Goal: Task Accomplishment & Management: Manage account settings

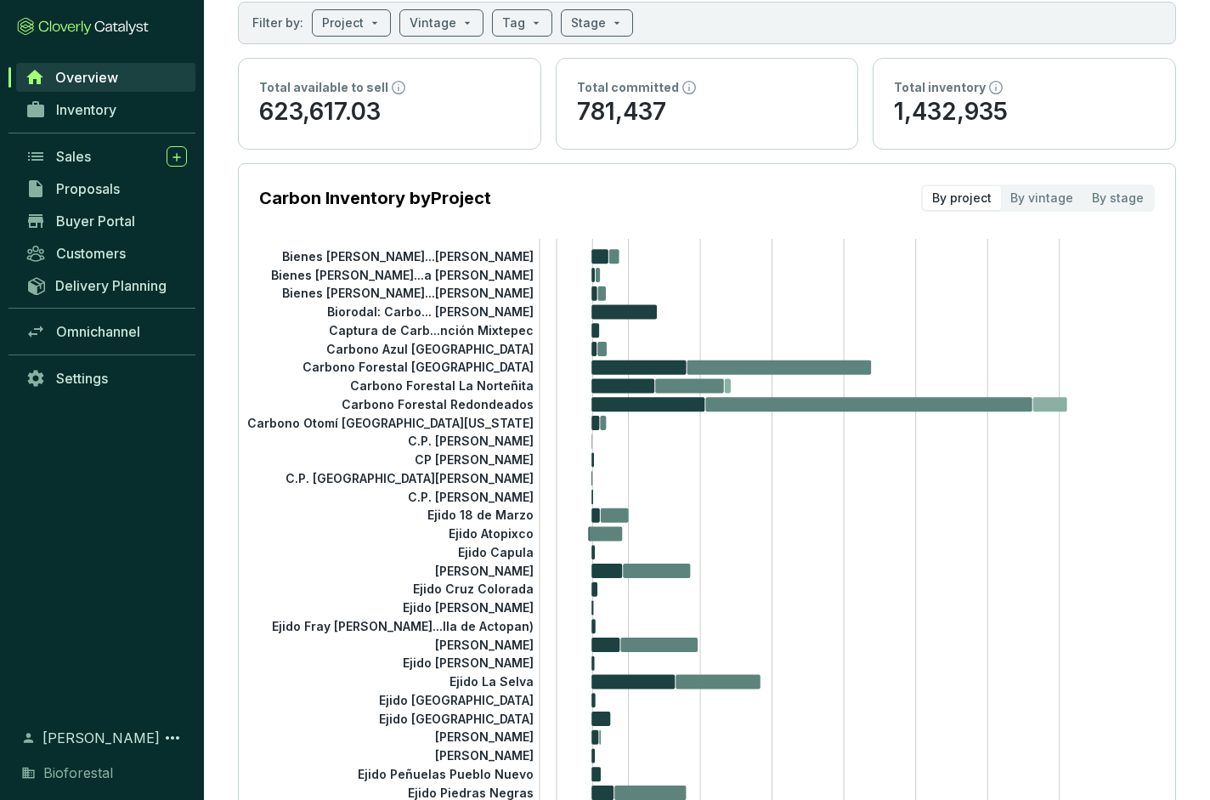
scroll to position [88, 0]
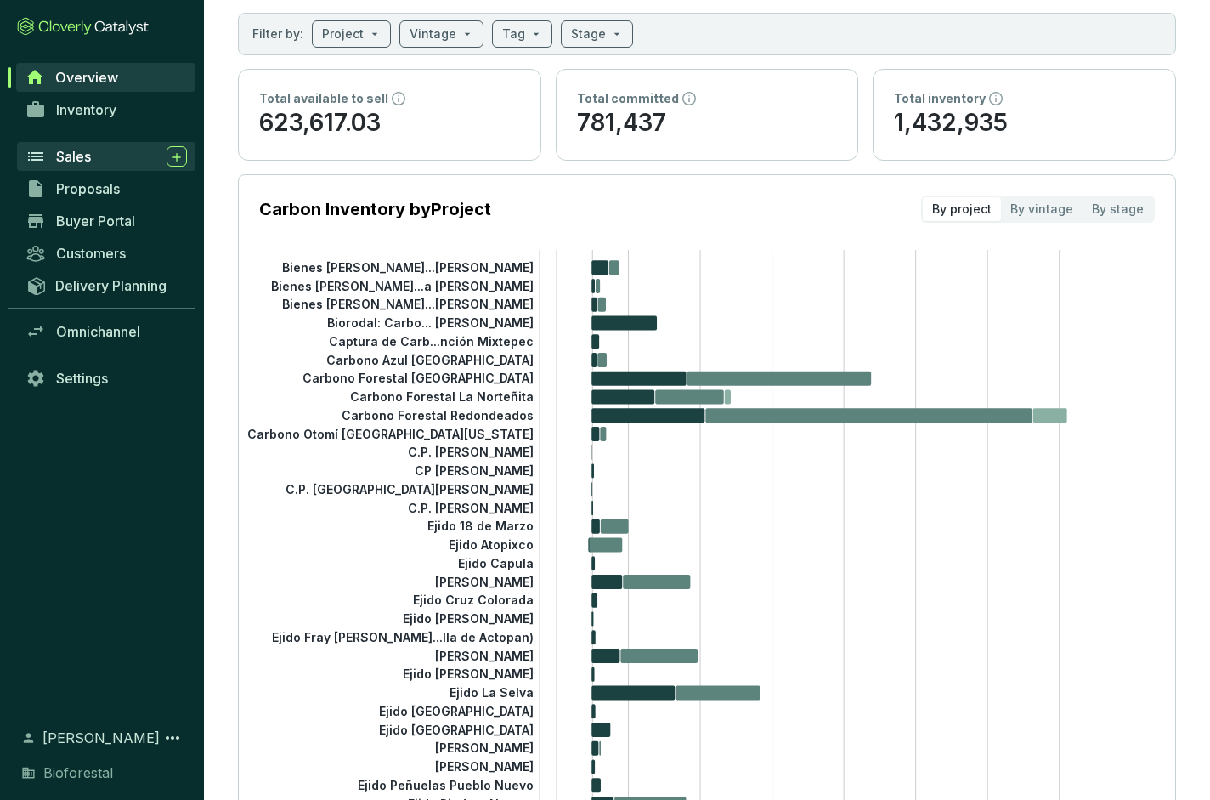
click at [77, 156] on span "Sales" at bounding box center [73, 156] width 35 height 17
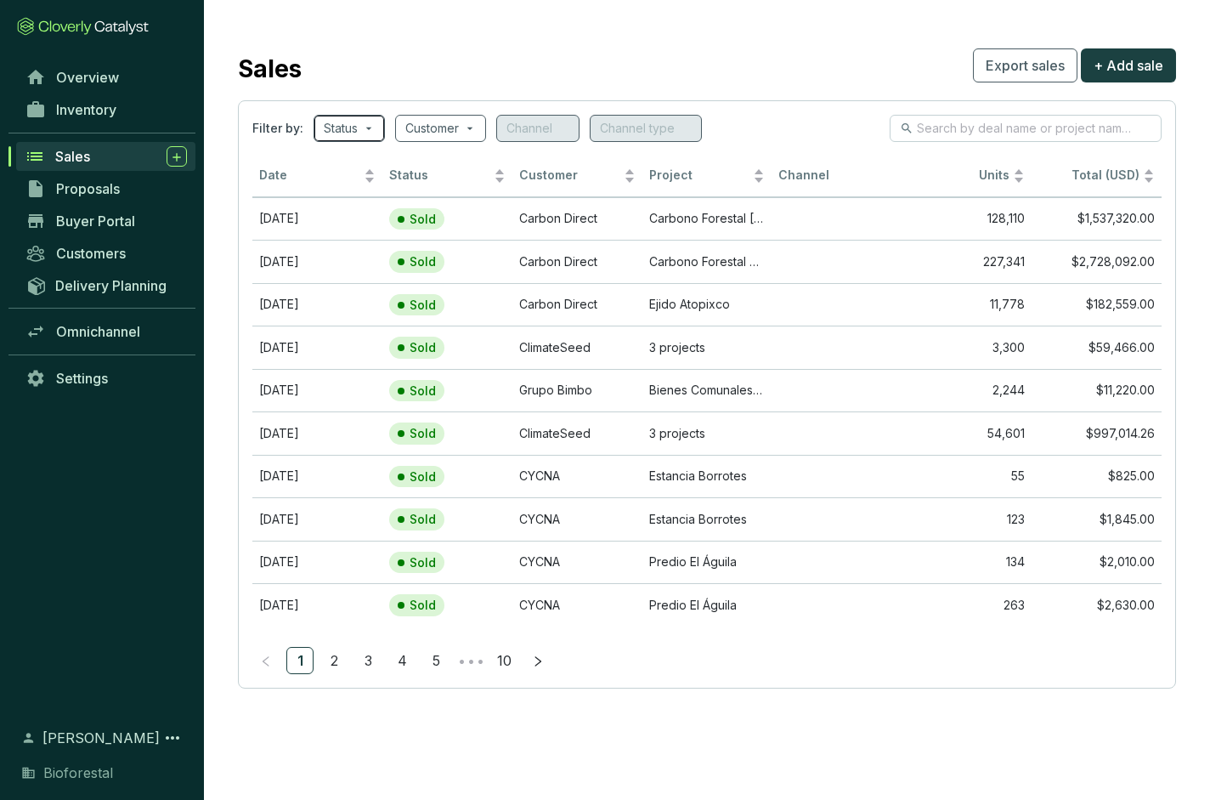
click at [362, 122] on span at bounding box center [349, 129] width 51 height 26
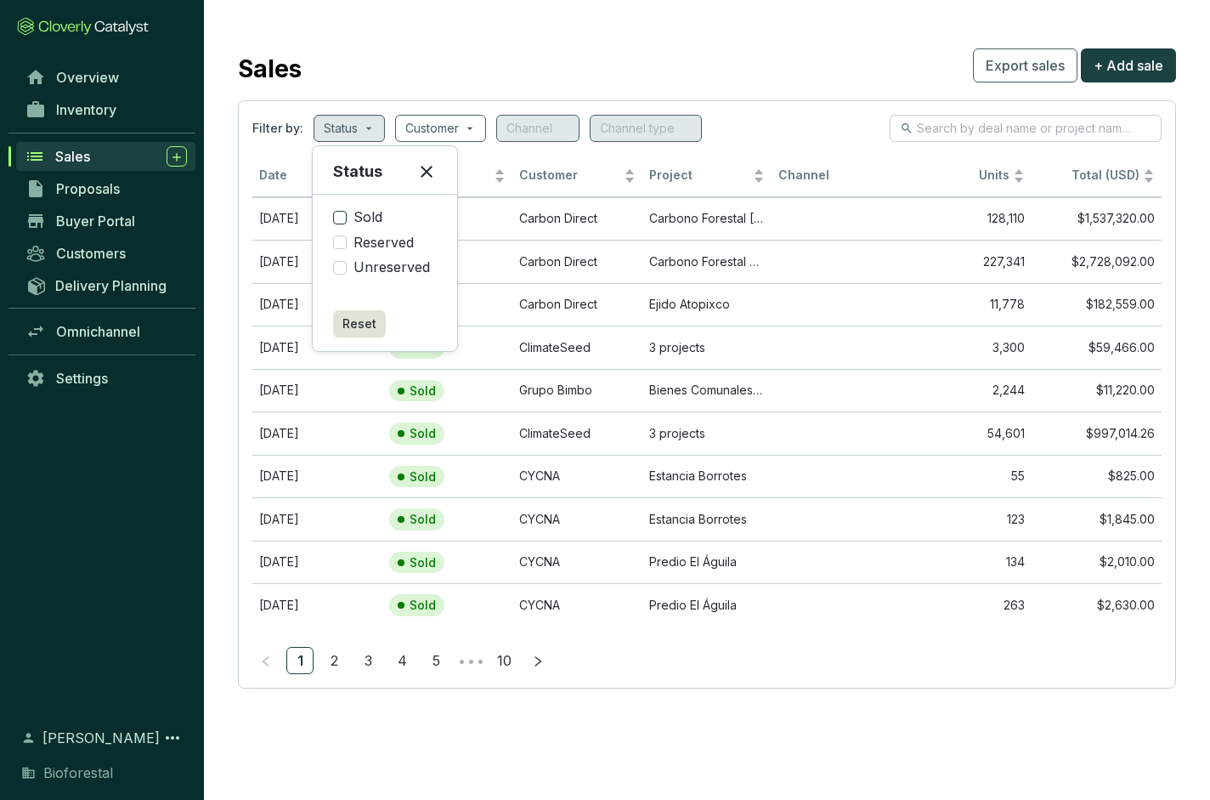
click at [340, 224] on label "Sold" at bounding box center [385, 217] width 104 height 19
click at [340, 224] on input "Sold" at bounding box center [340, 218] width 14 height 14
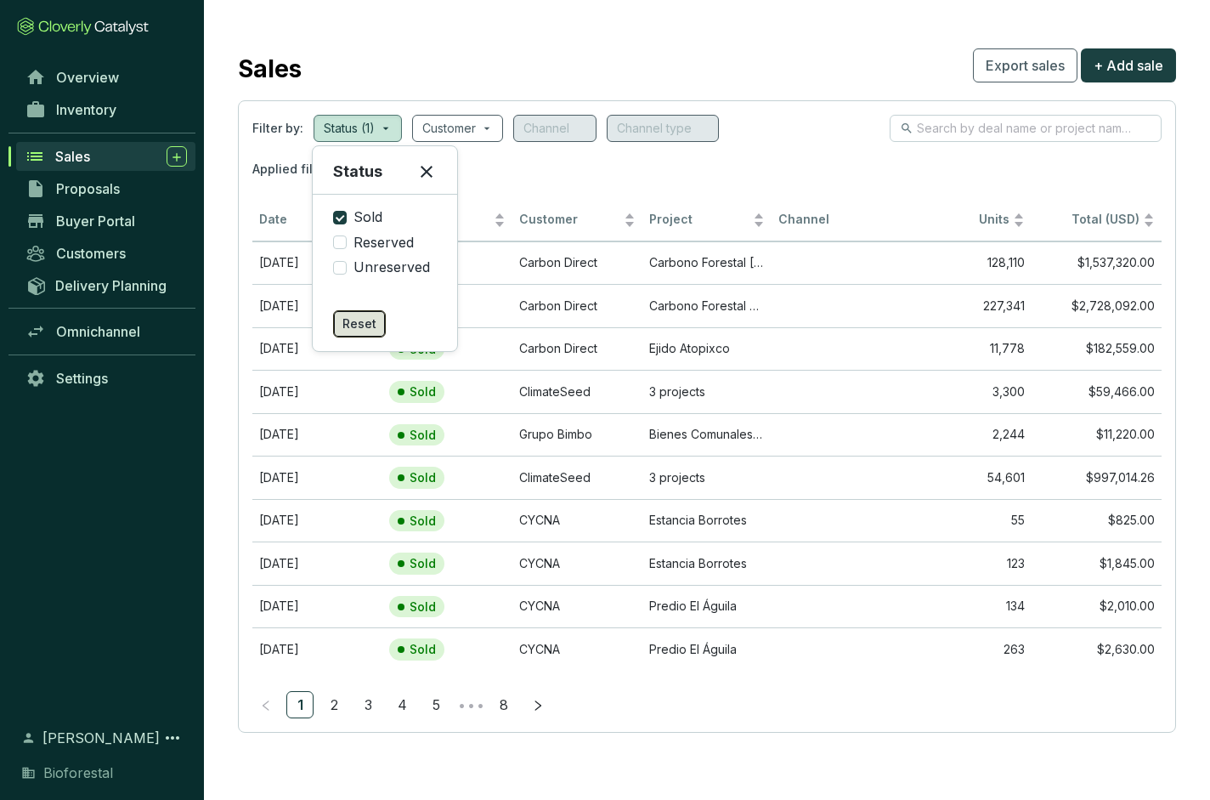
click at [357, 329] on span "Reset" at bounding box center [360, 323] width 34 height 17
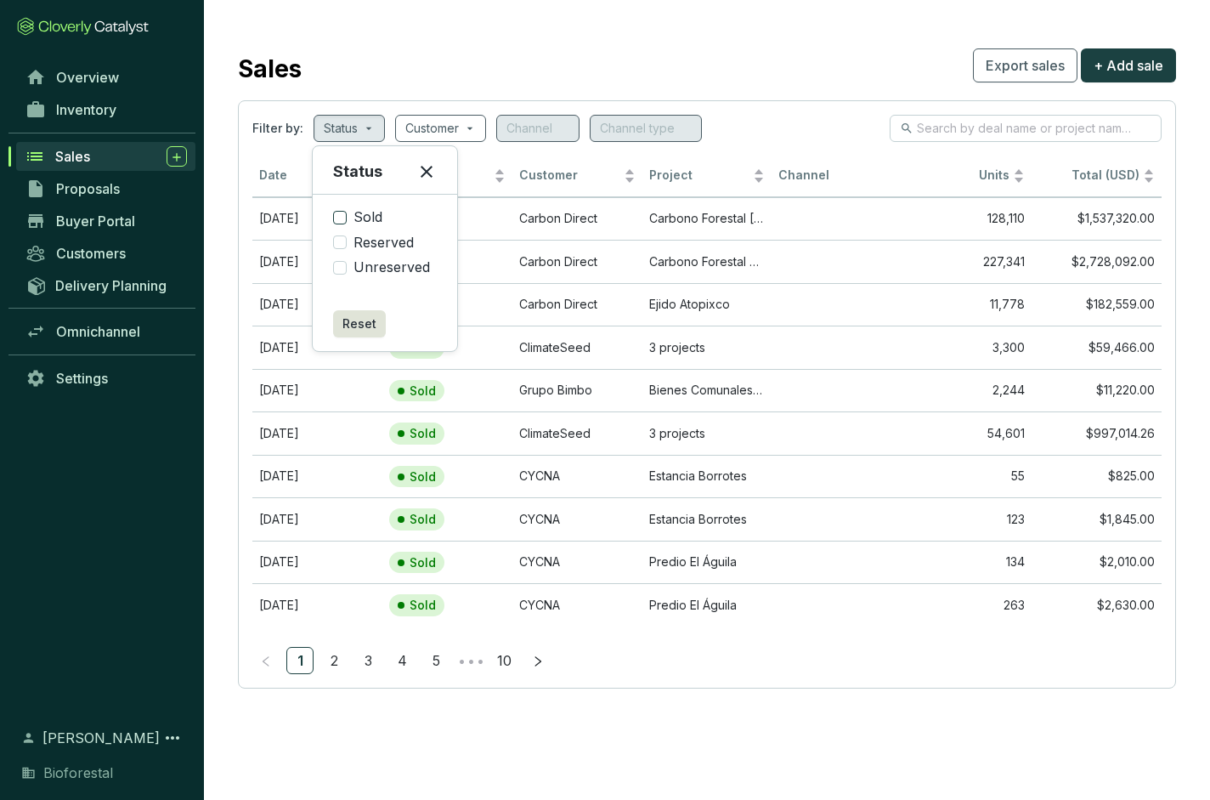
click at [342, 222] on input "Sold" at bounding box center [340, 218] width 14 height 14
checkbox input "true"
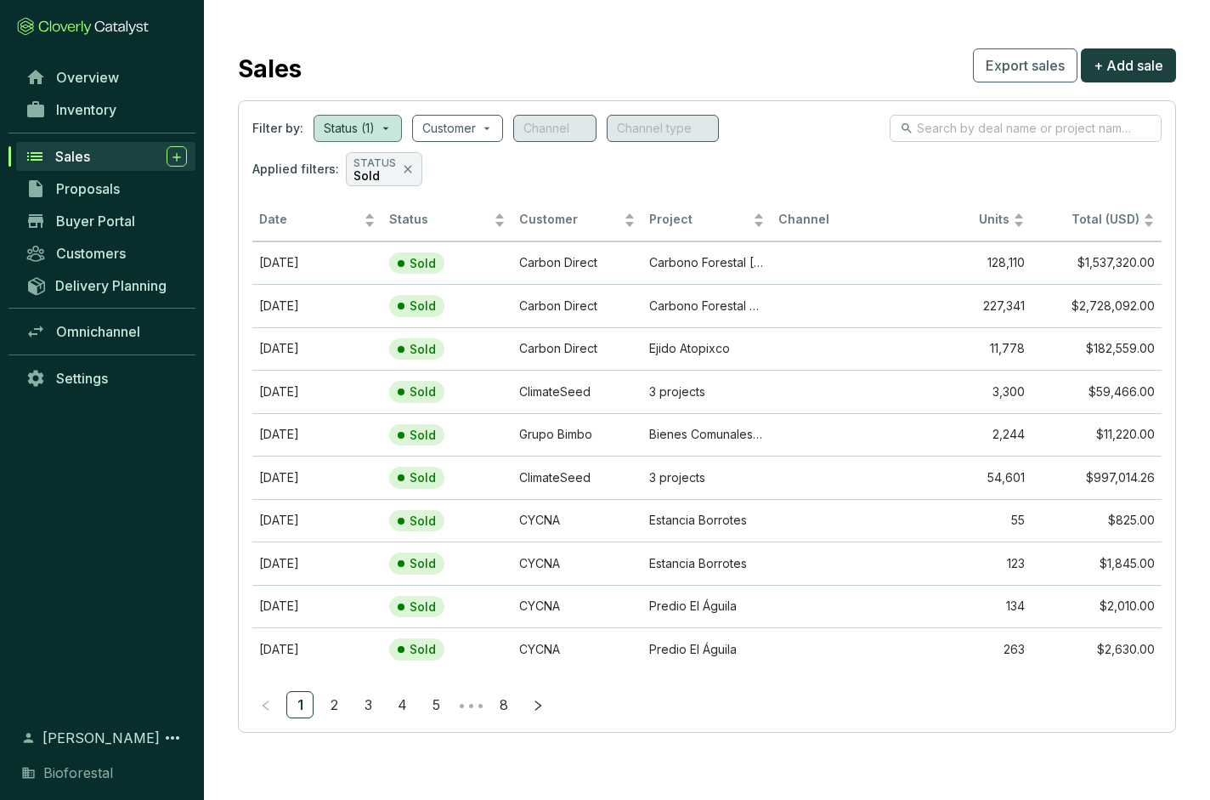
click at [802, 124] on div "Filter by: Status (1) Customer Channel Channel type" at bounding box center [707, 128] width 910 height 27
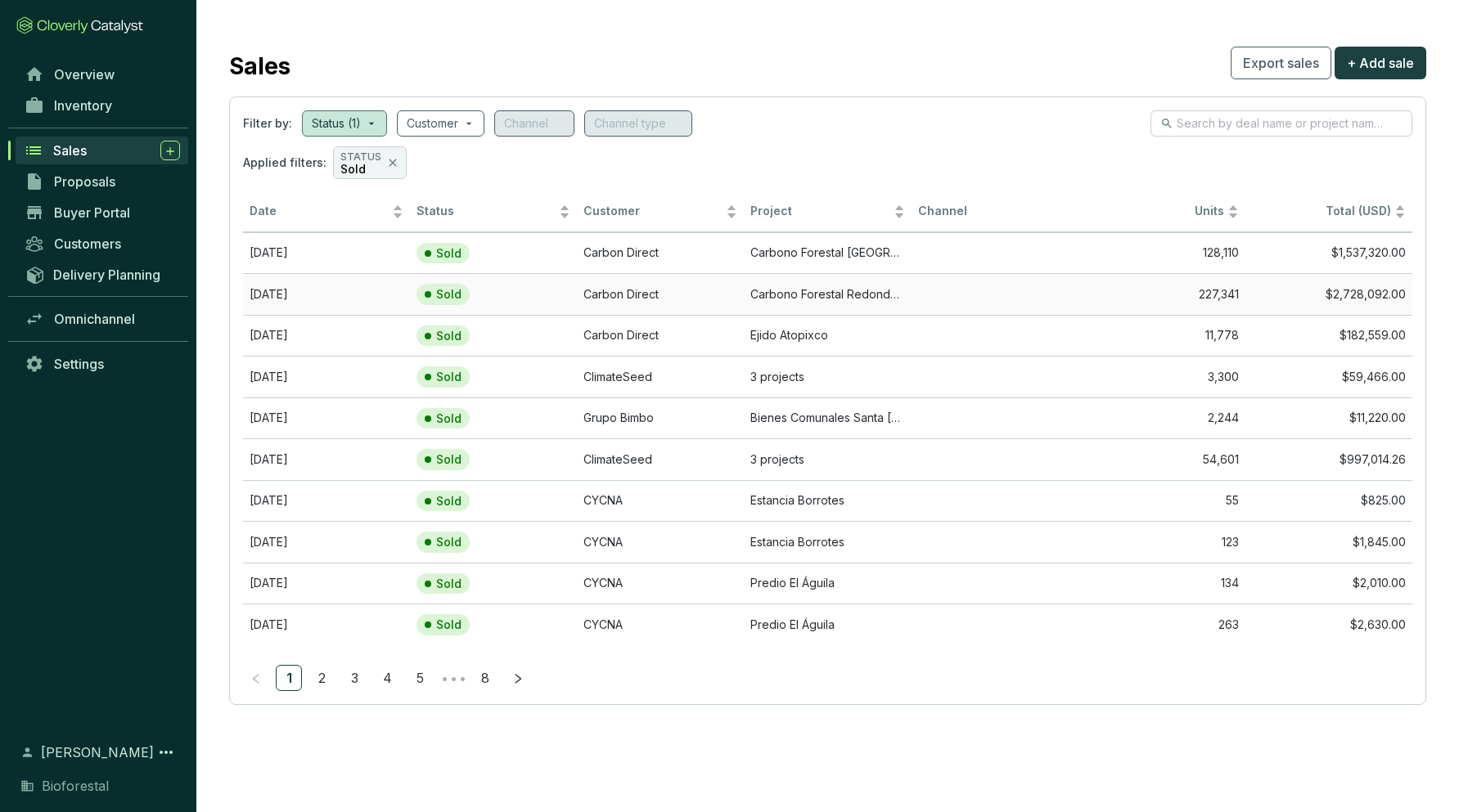
click at [630, 297] on td "Carbon Direct" at bounding box center [659, 293] width 166 height 41
click at [789, 294] on td "Carbono Forestal Redondeados" at bounding box center [827, 293] width 166 height 41
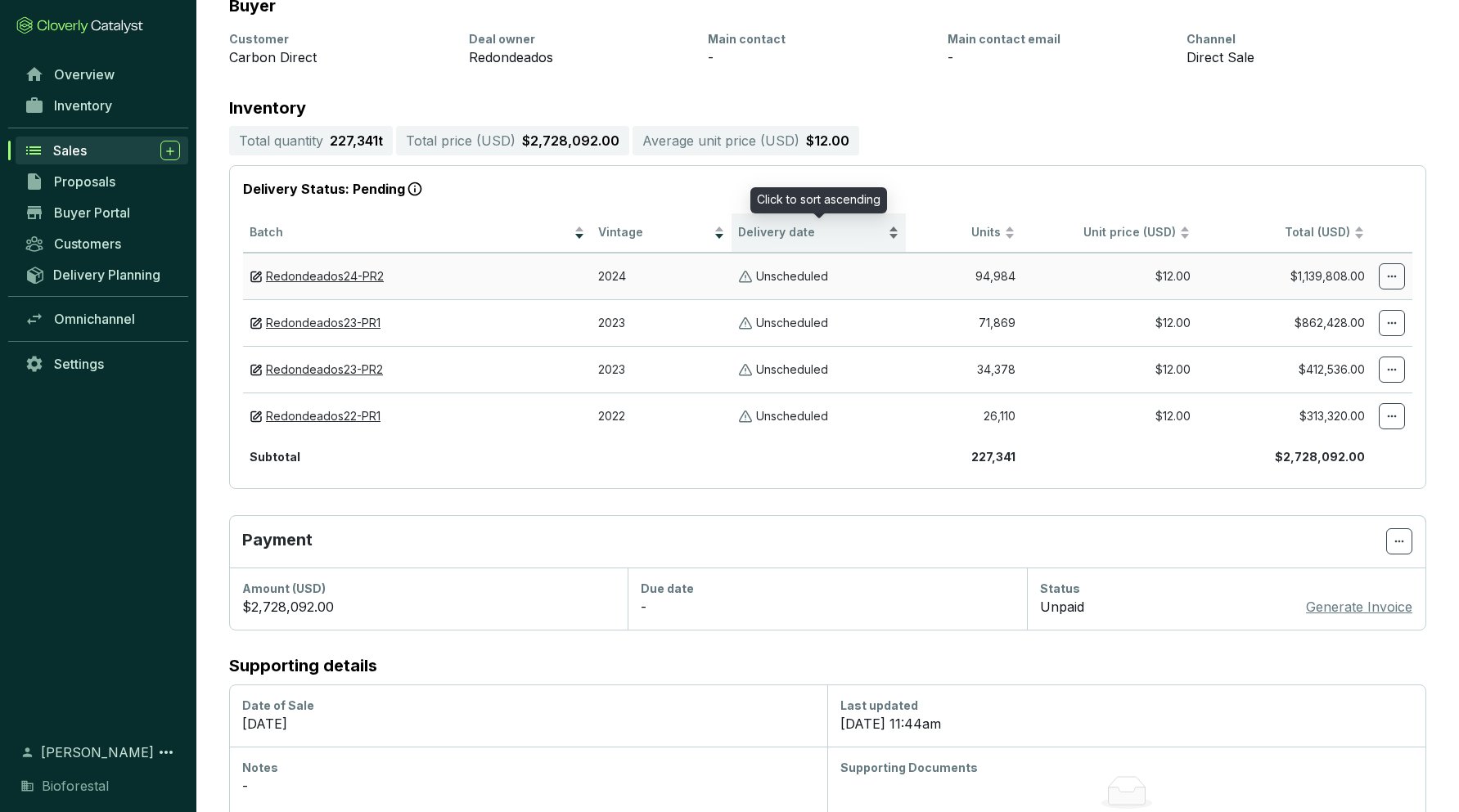
scroll to position [274, 0]
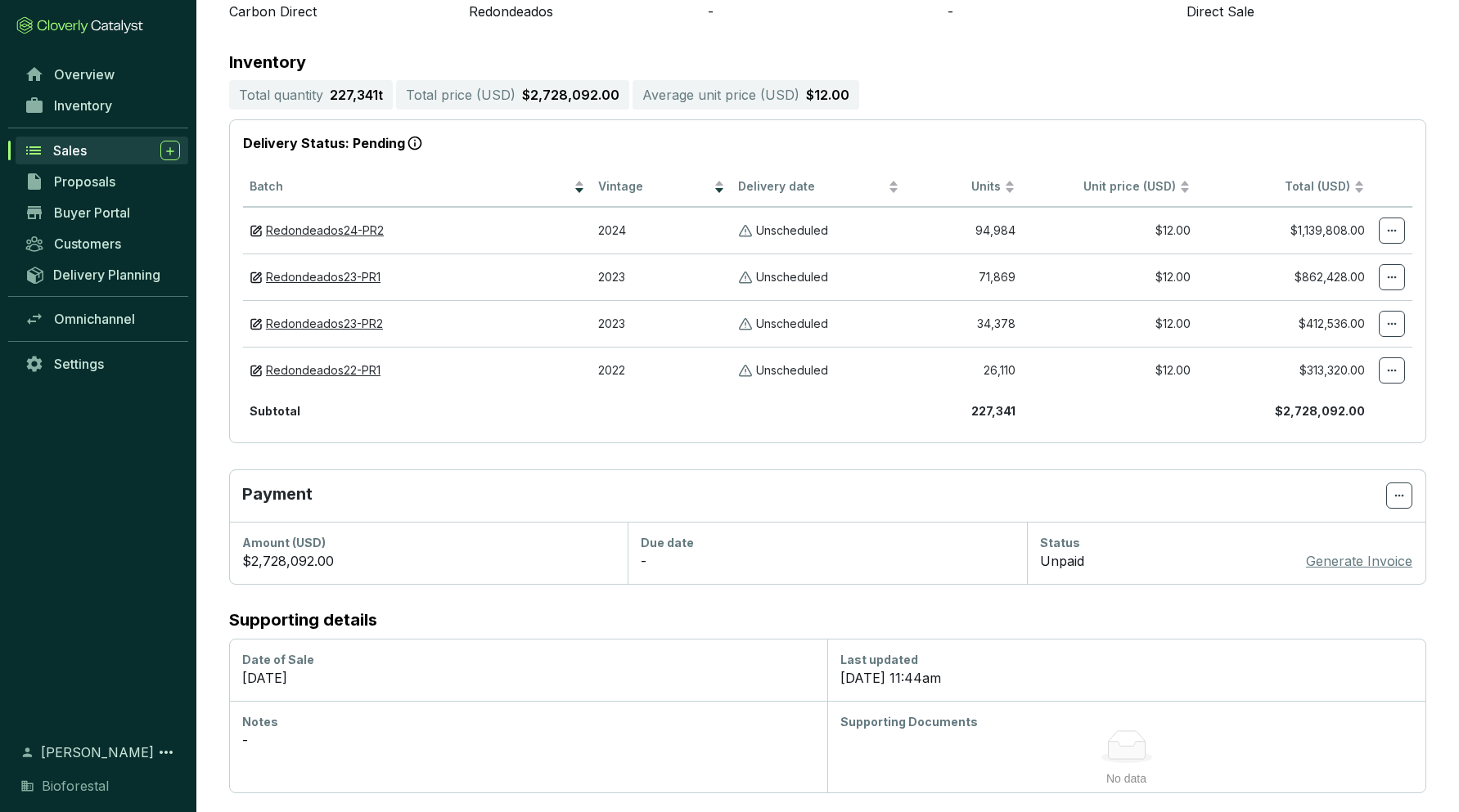
click at [30, 571] on div "Overview Inventory Sales Proposals Buyer Portal Customers Delivery Planning Omn…" at bounding box center [98, 390] width 196 height 663
click at [1165, 227] on icon at bounding box center [1392, 231] width 13 height 19
click at [1165, 317] on span "Edit delivery details" at bounding box center [1293, 312] width 113 height 13
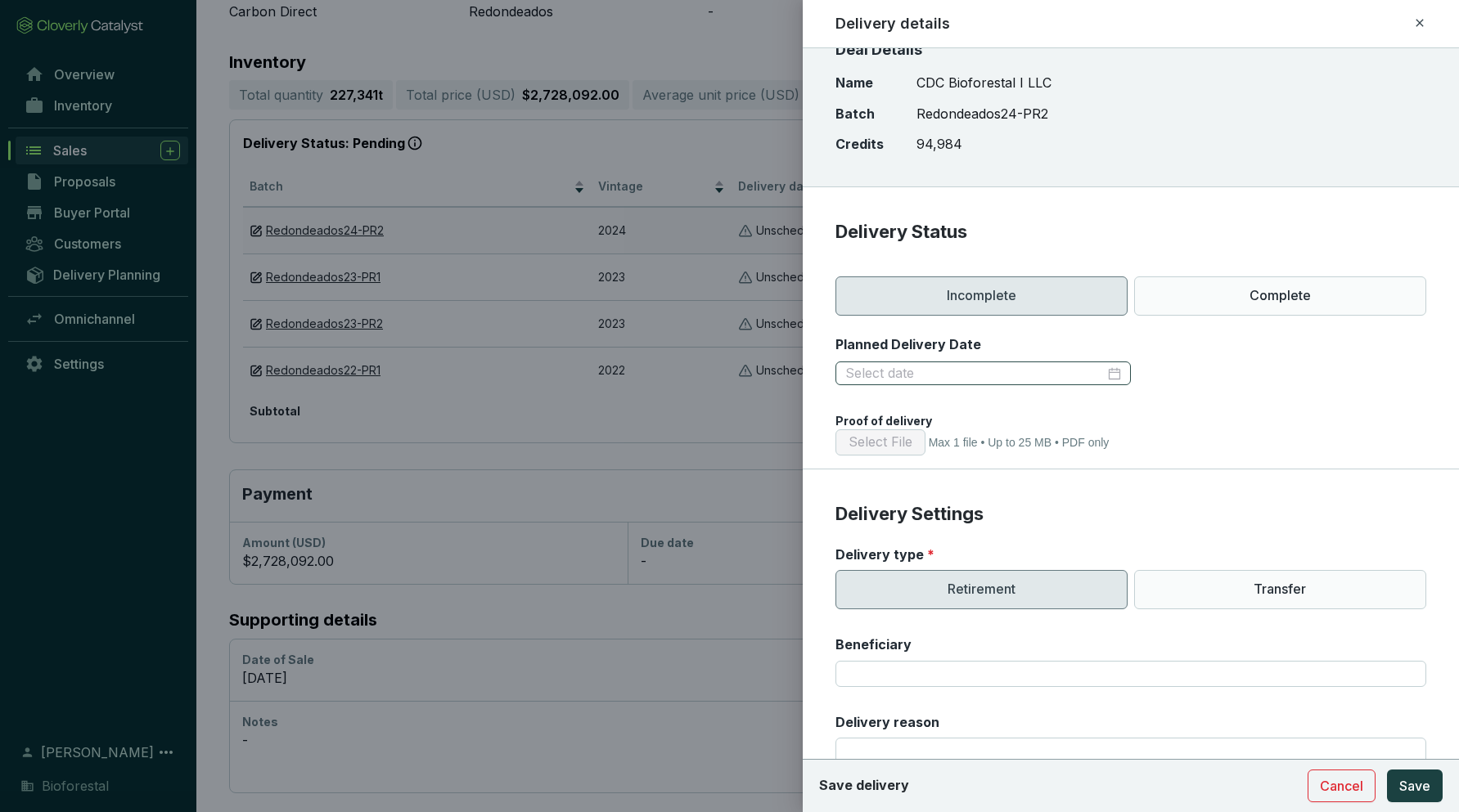
scroll to position [0, 0]
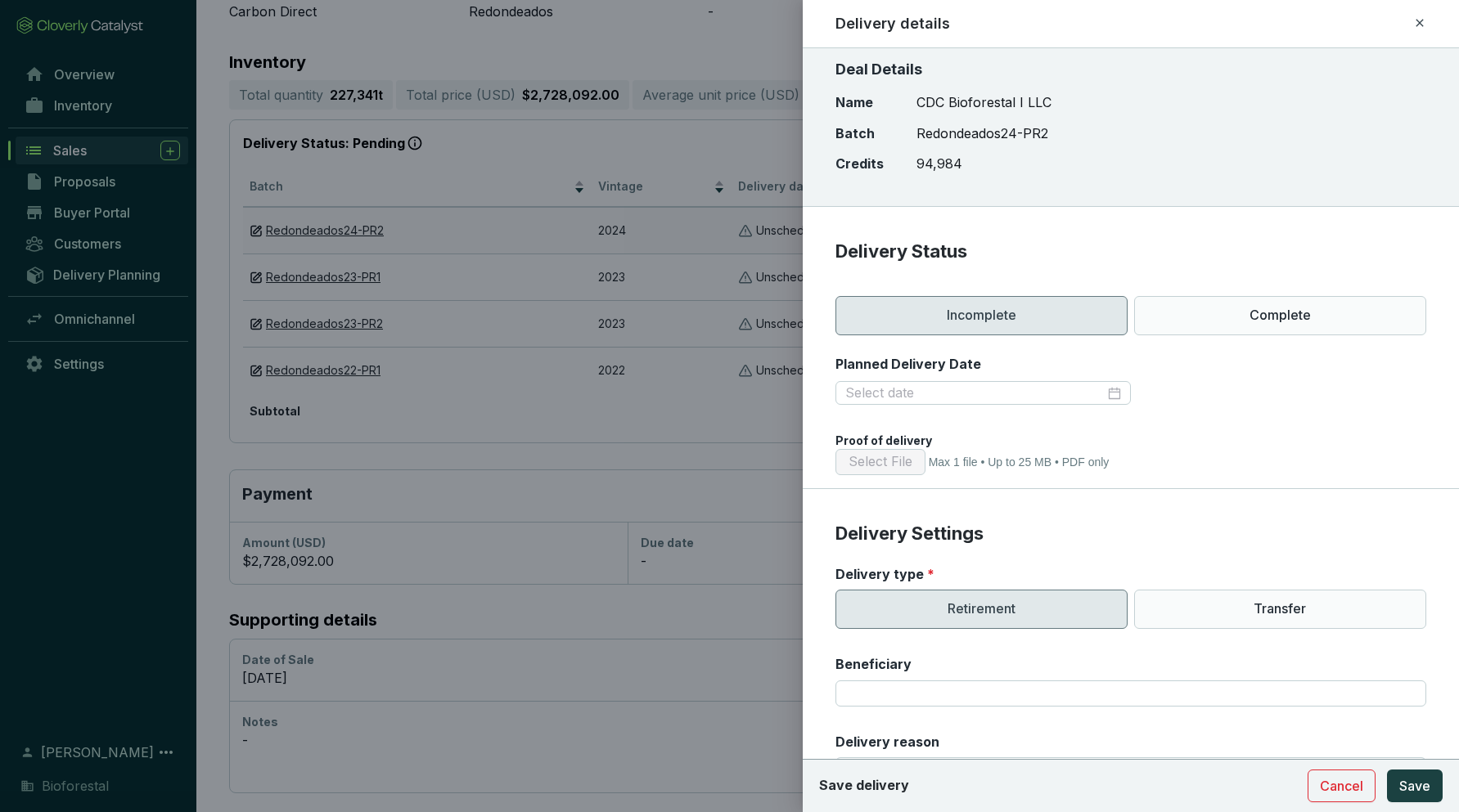
click at [1165, 24] on icon at bounding box center [1420, 23] width 8 height 8
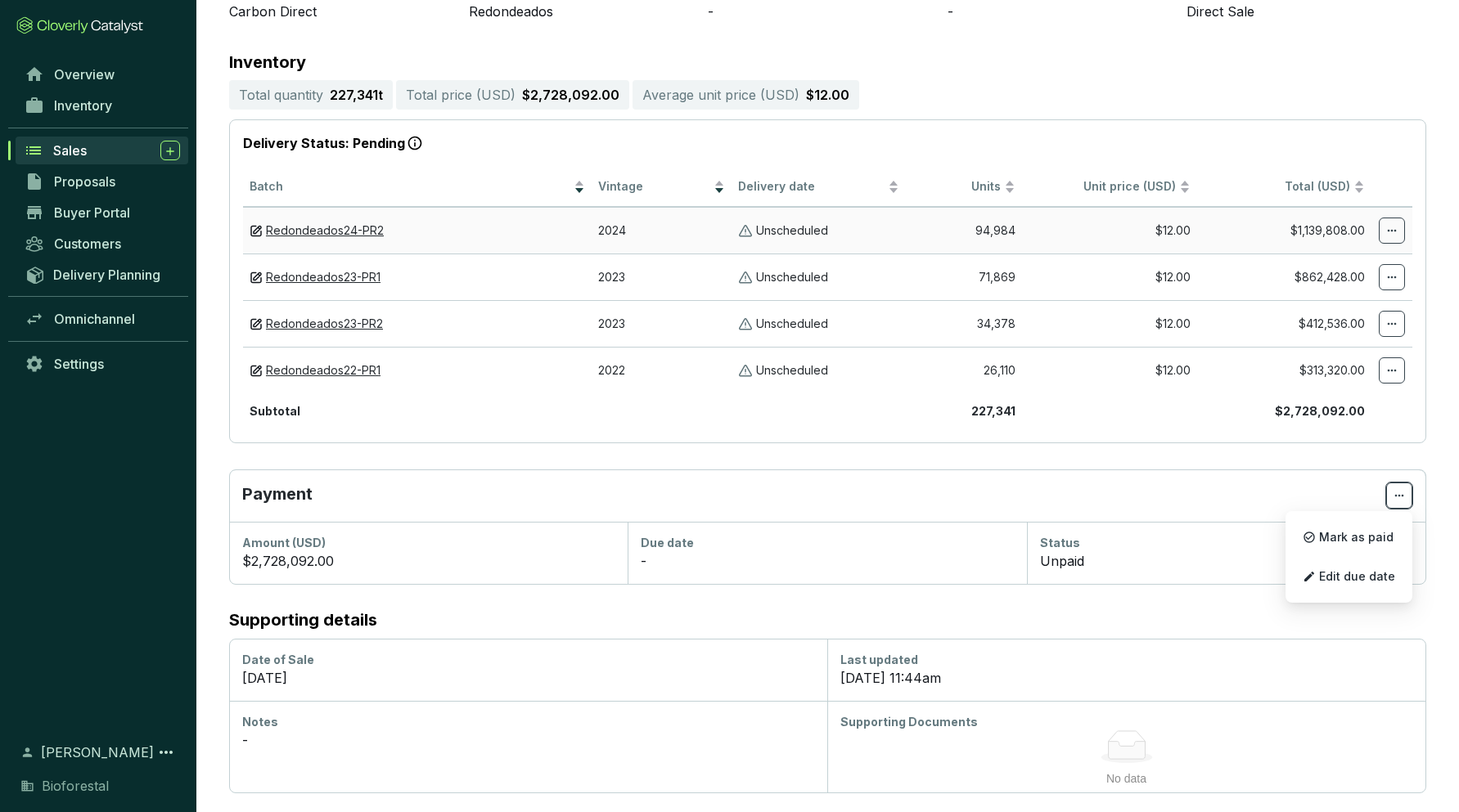
click at [1165, 501] on icon at bounding box center [1399, 495] width 13 height 19
click at [1165, 575] on span "Edit due date" at bounding box center [1356, 576] width 76 height 13
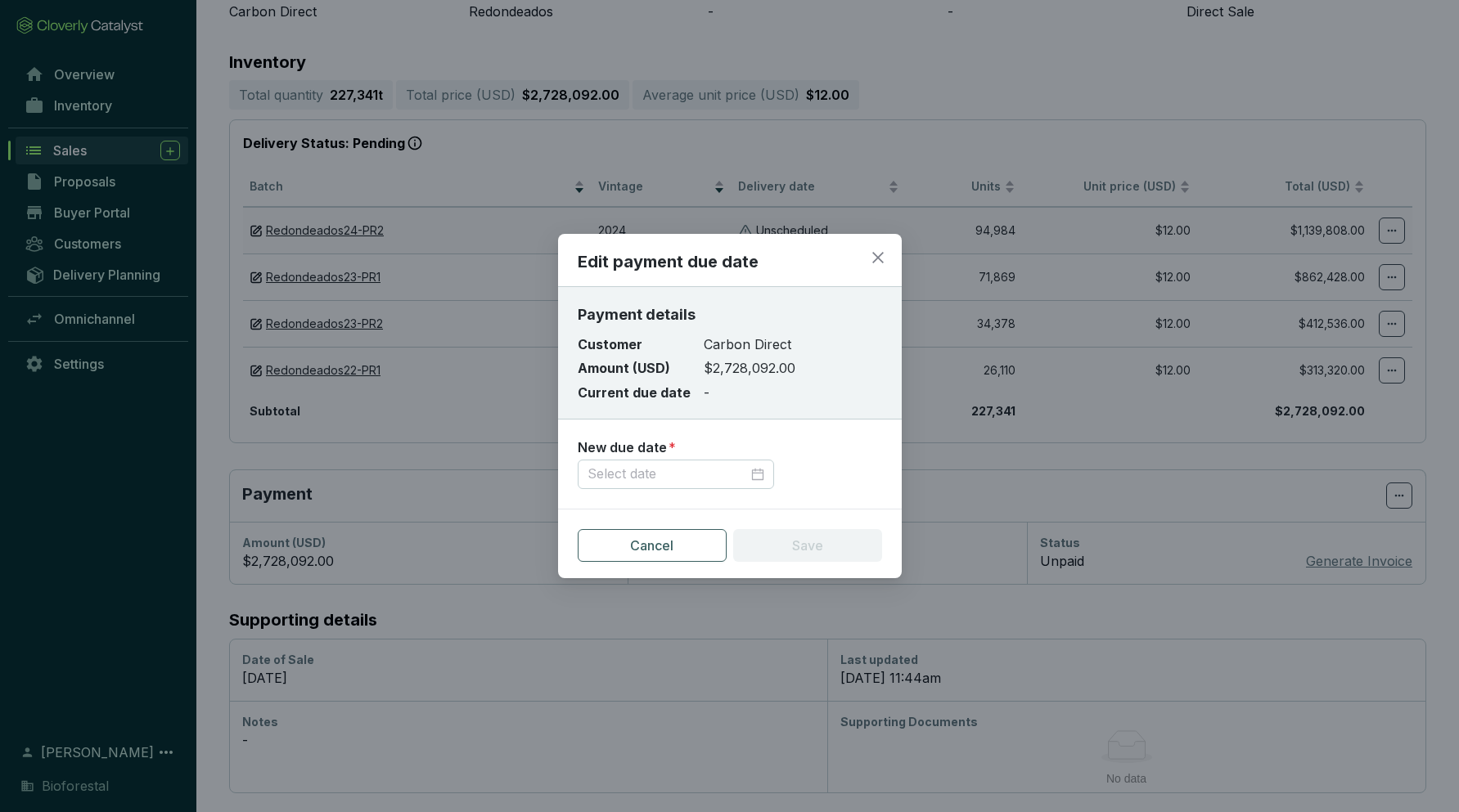
click at [1165, 488] on div "Edit payment due date Payment details Customer Carbon Direct Amount (USD) $2,72…" at bounding box center [730, 406] width 1459 height 812
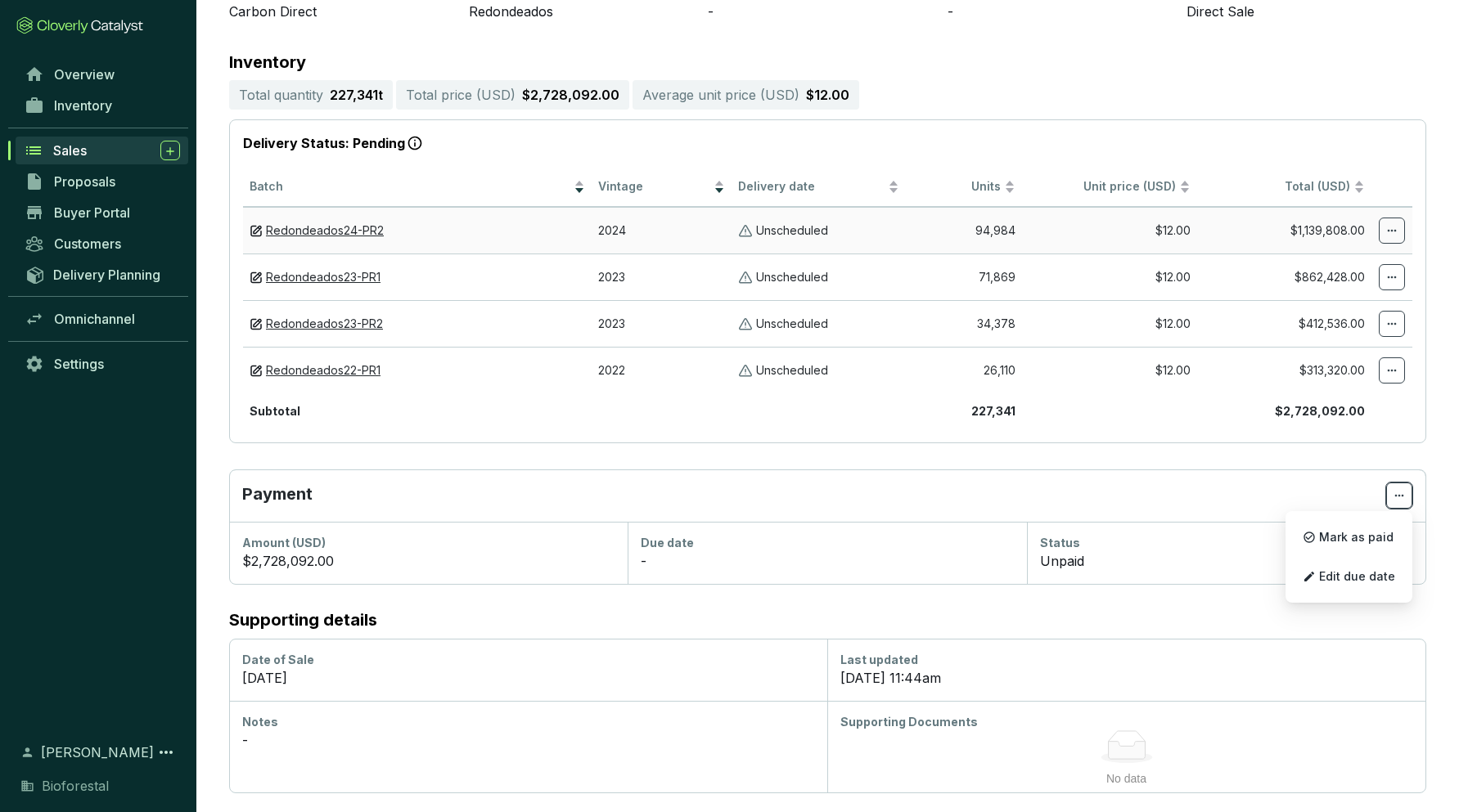
click at [1165, 495] on icon at bounding box center [1399, 495] width 13 height 19
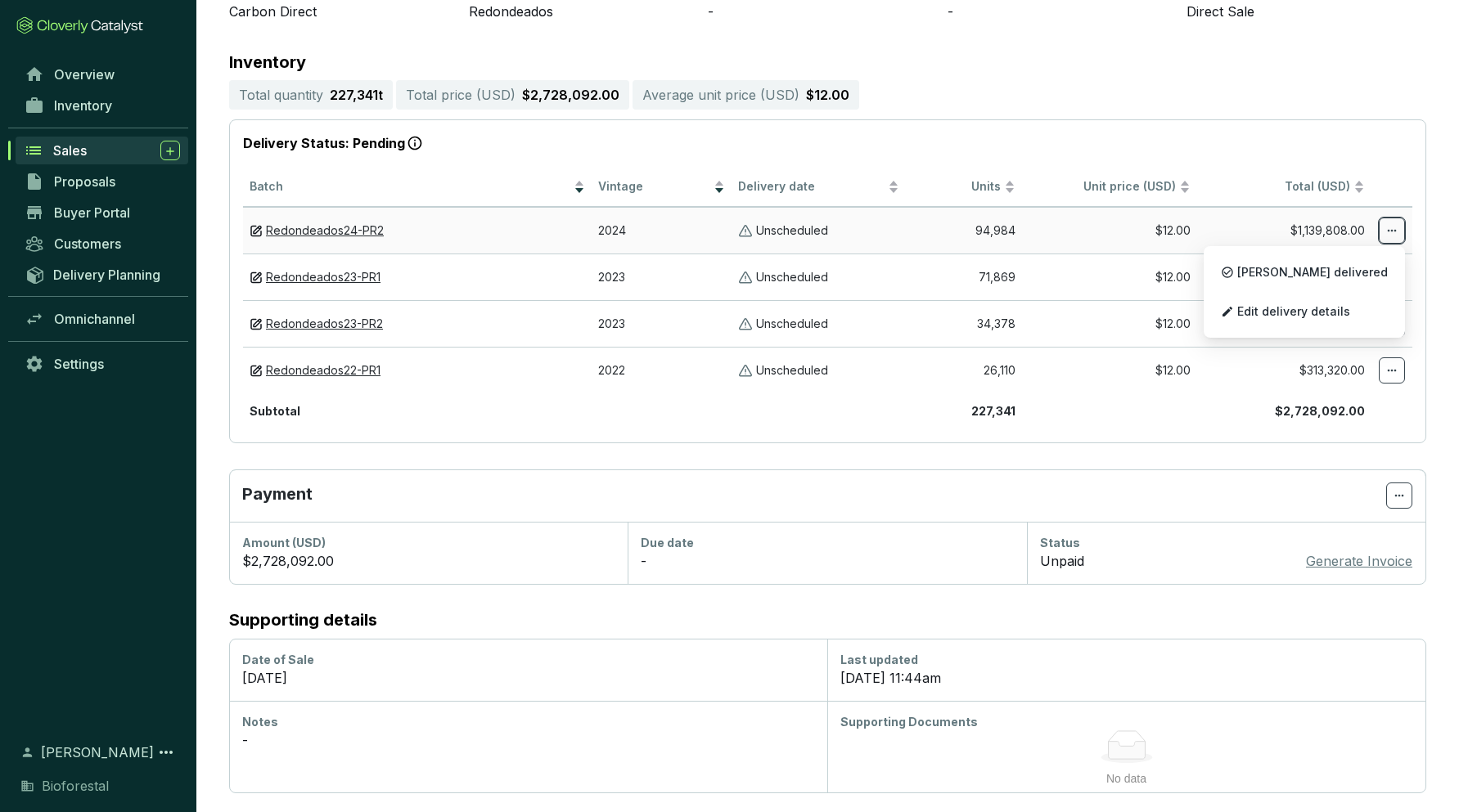
click at [1165, 230] on icon at bounding box center [1392, 231] width 13 height 19
click at [1165, 317] on span "Edit delivery details" at bounding box center [1293, 312] width 113 height 13
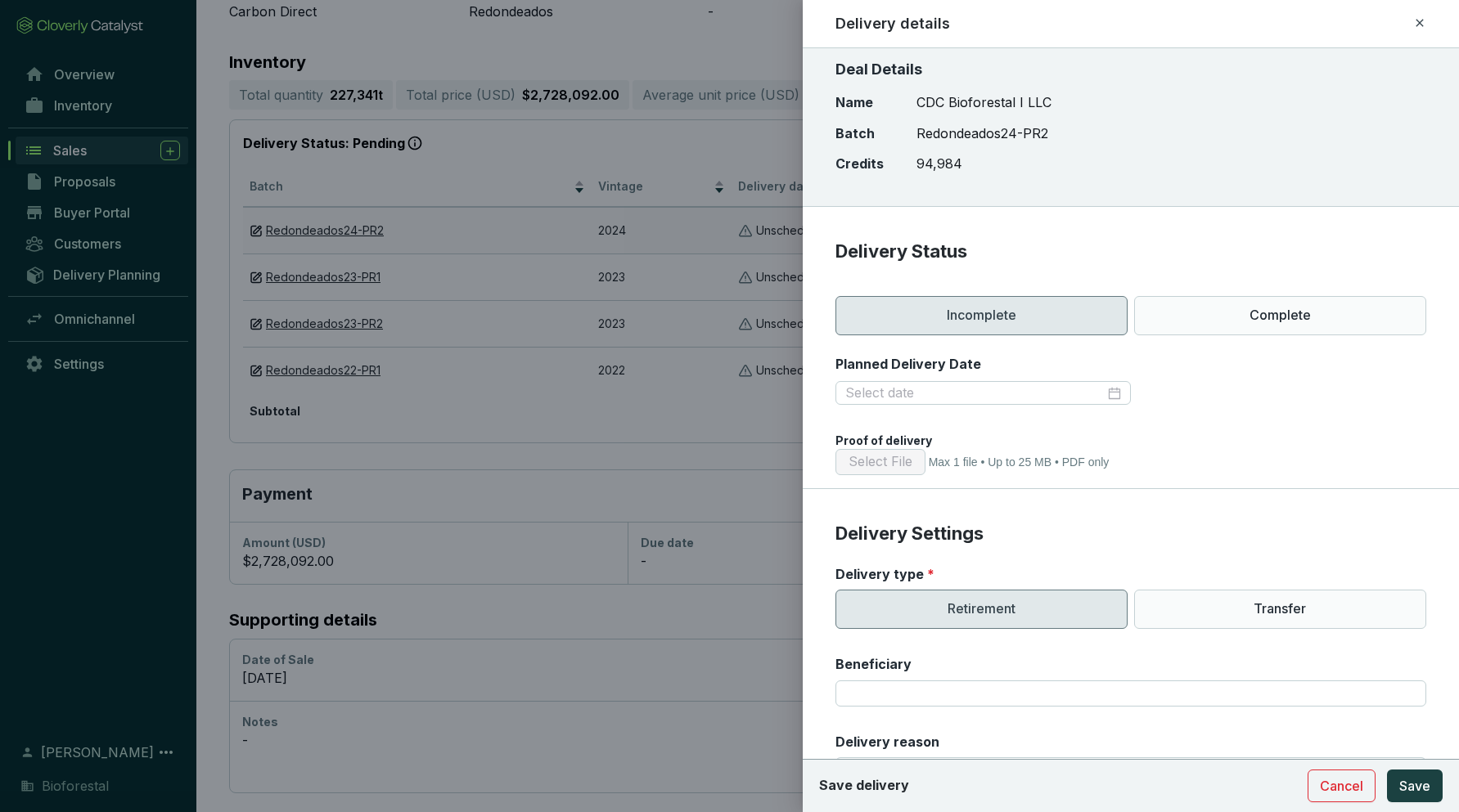
click at [1165, 179] on div "Deal Details Name Batch Credits CDC Bioforestal I LLC Redondeados24-PR2 94,984" at bounding box center [1131, 127] width 656 height 159
click at [1165, 783] on span "Cancel" at bounding box center [1341, 786] width 43 height 19
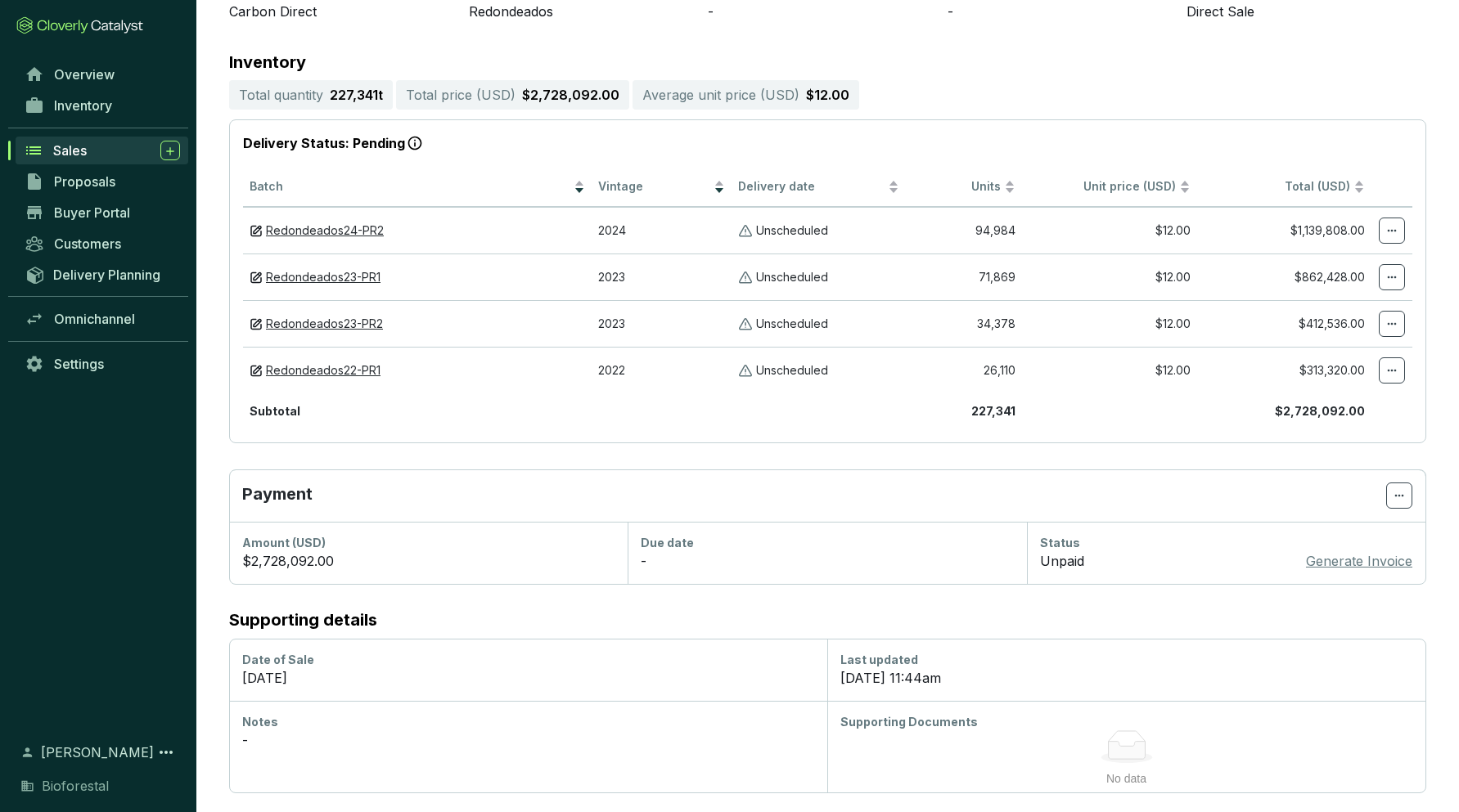
click at [1121, 746] on icon at bounding box center [1126, 750] width 37 height 17
click at [85, 269] on span "Delivery Planning" at bounding box center [106, 274] width 107 height 16
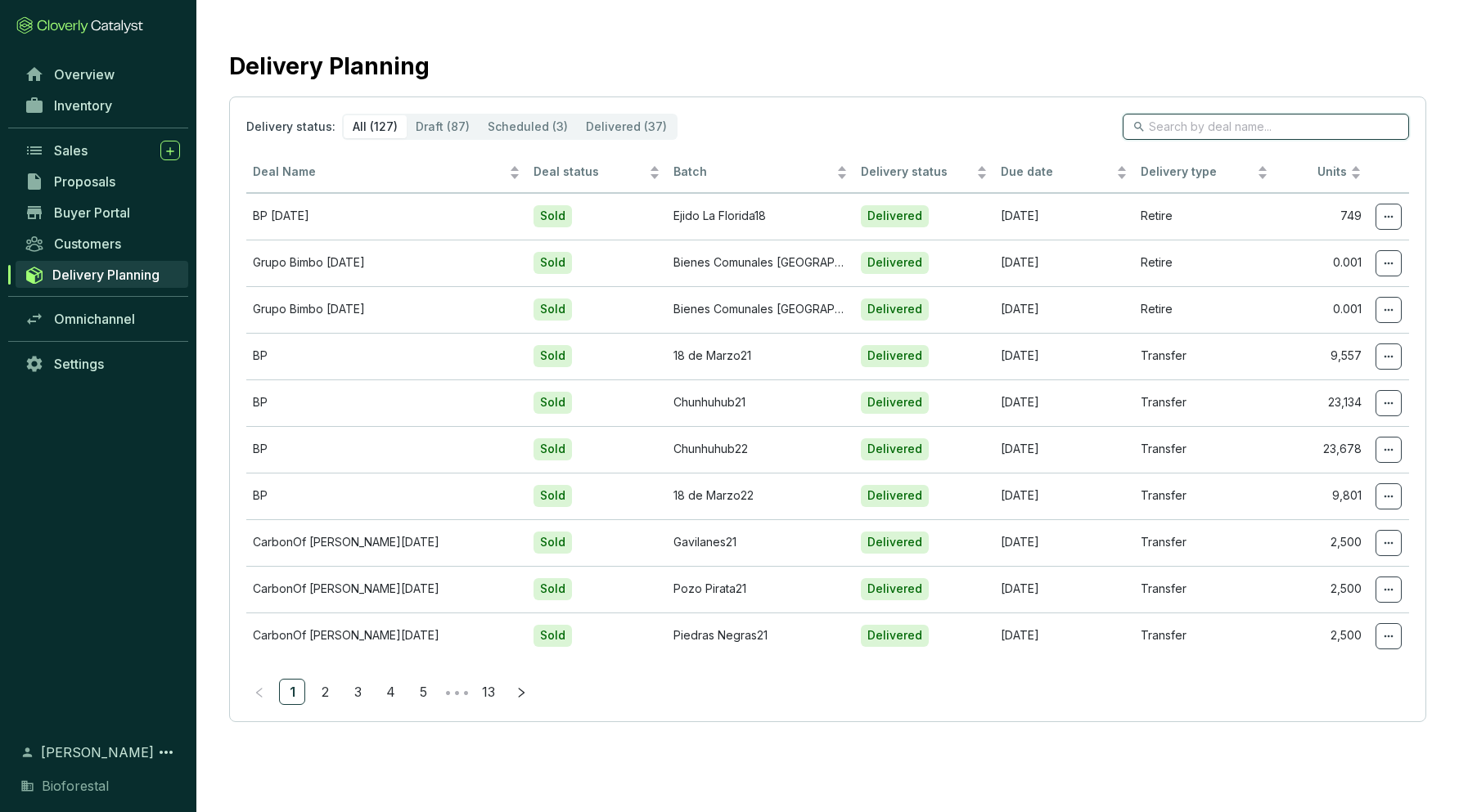
click at [1165, 128] on input "search" at bounding box center [1266, 126] width 236 height 18
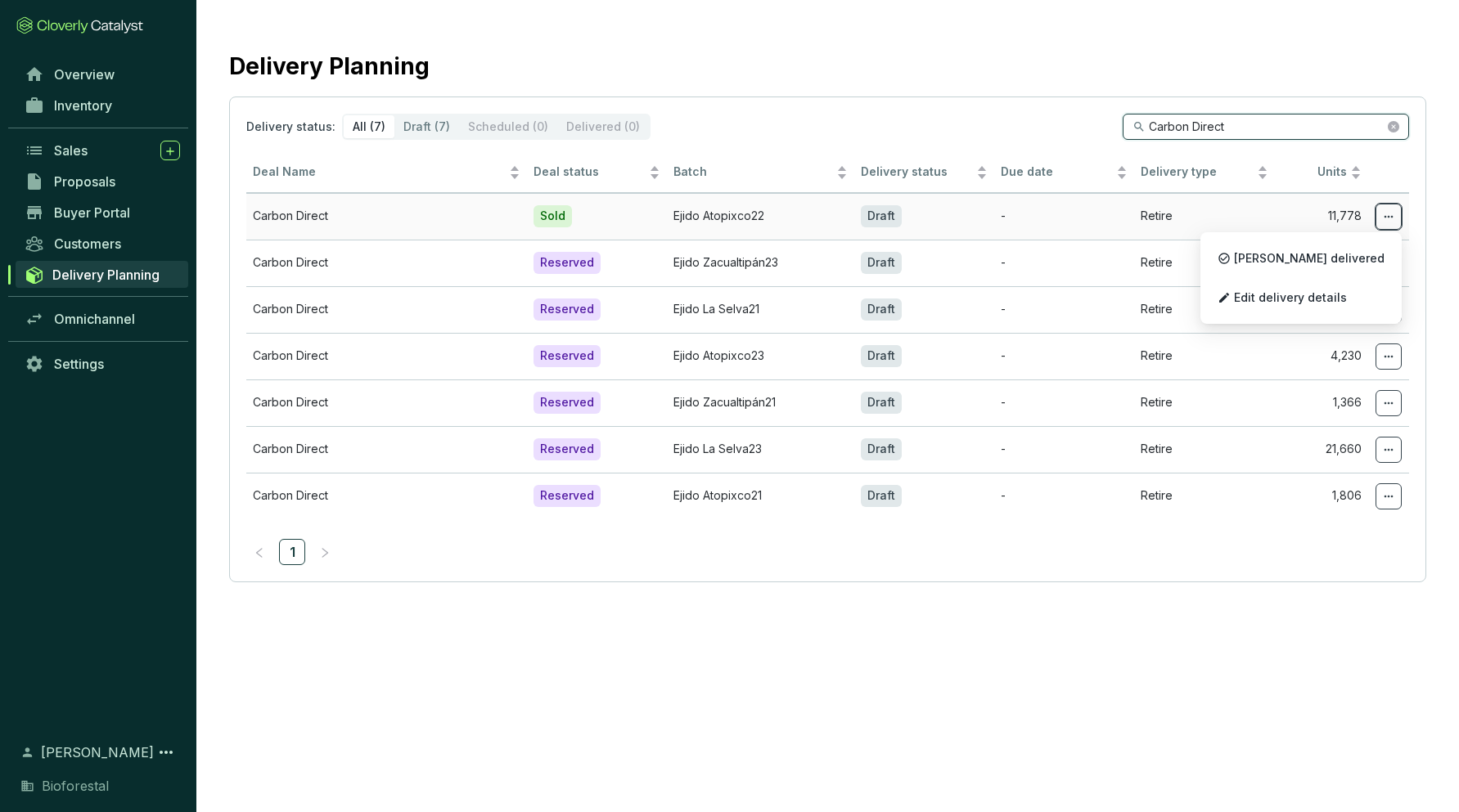
type input "Carbon Direct"
click at [1165, 212] on icon at bounding box center [1389, 216] width 13 height 19
click at [1165, 292] on span "Edit delivery details" at bounding box center [1290, 298] width 113 height 13
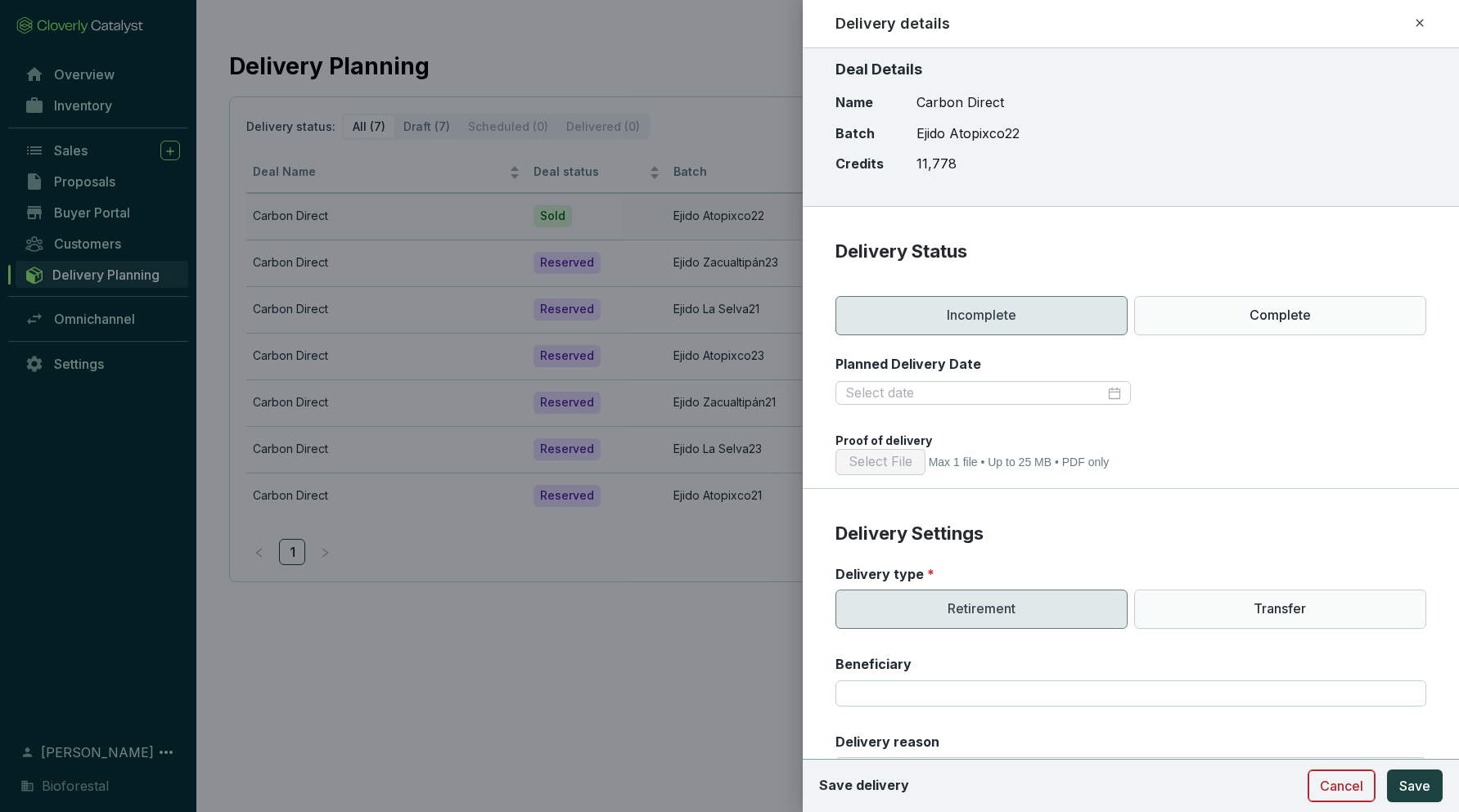
click at [1165, 788] on span "Cancel" at bounding box center [1341, 786] width 43 height 19
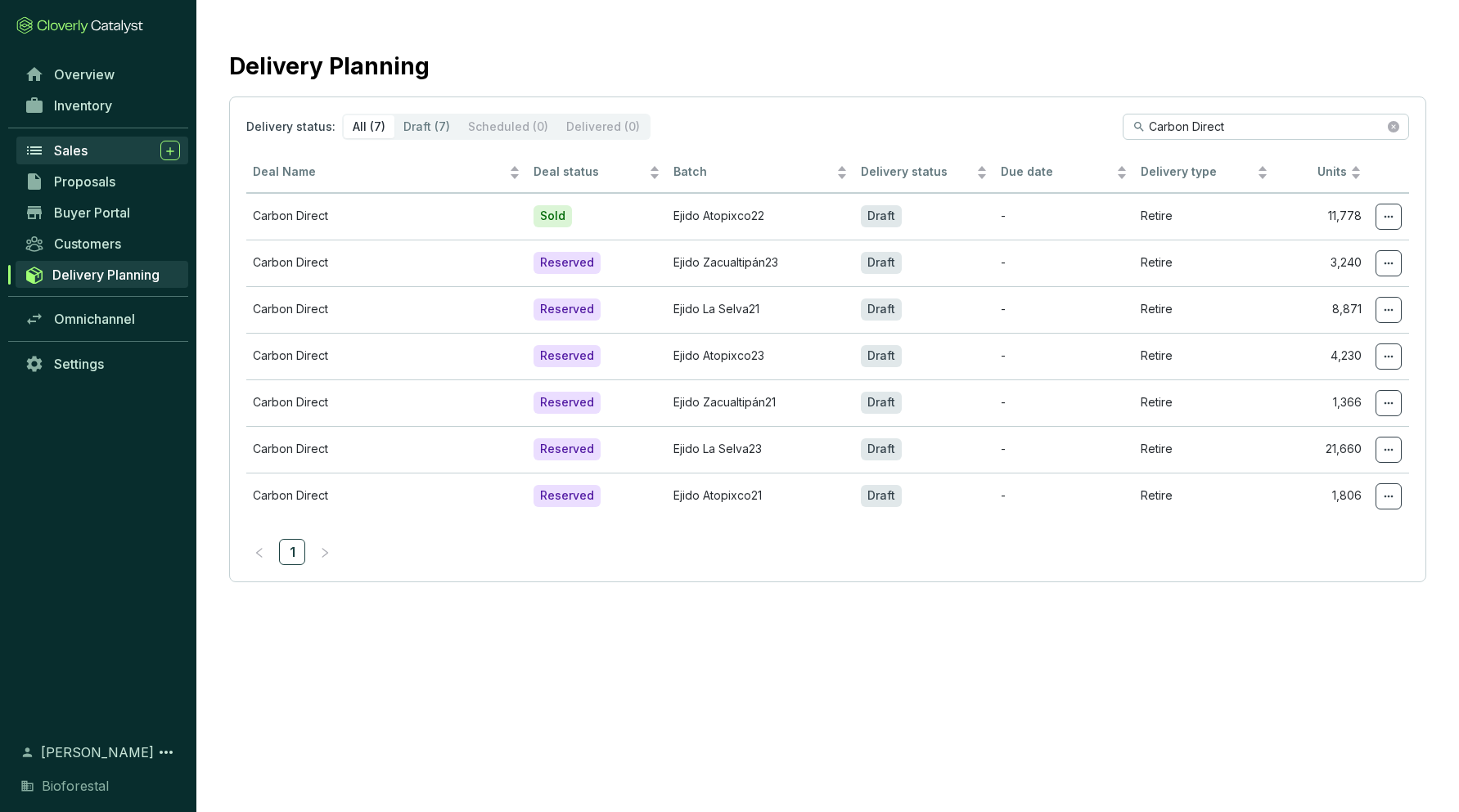
click at [75, 154] on span "Sales" at bounding box center [70, 150] width 34 height 16
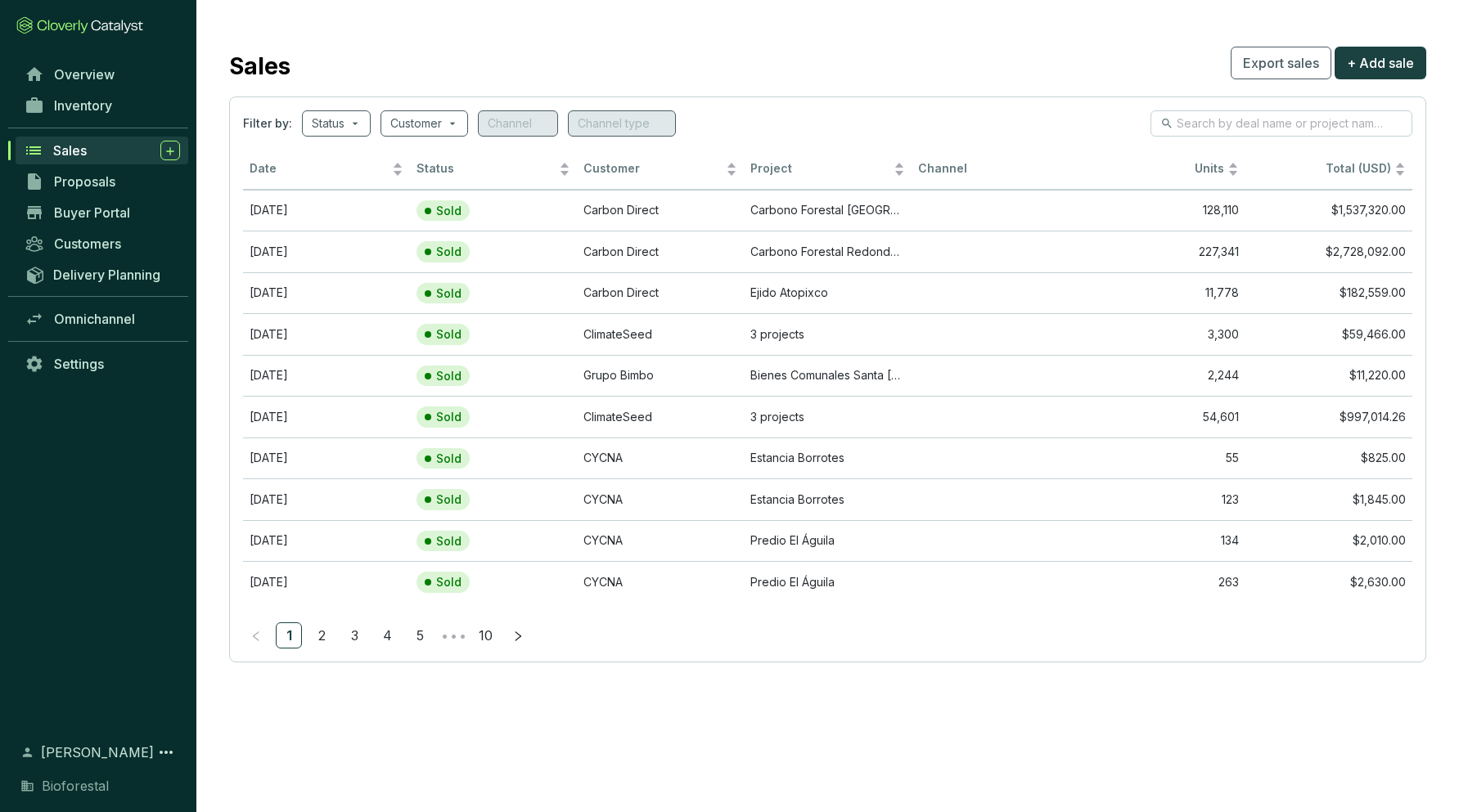
click at [180, 152] on link "Sales" at bounding box center [101, 150] width 172 height 28
click at [174, 151] on icon at bounding box center [170, 151] width 13 height 16
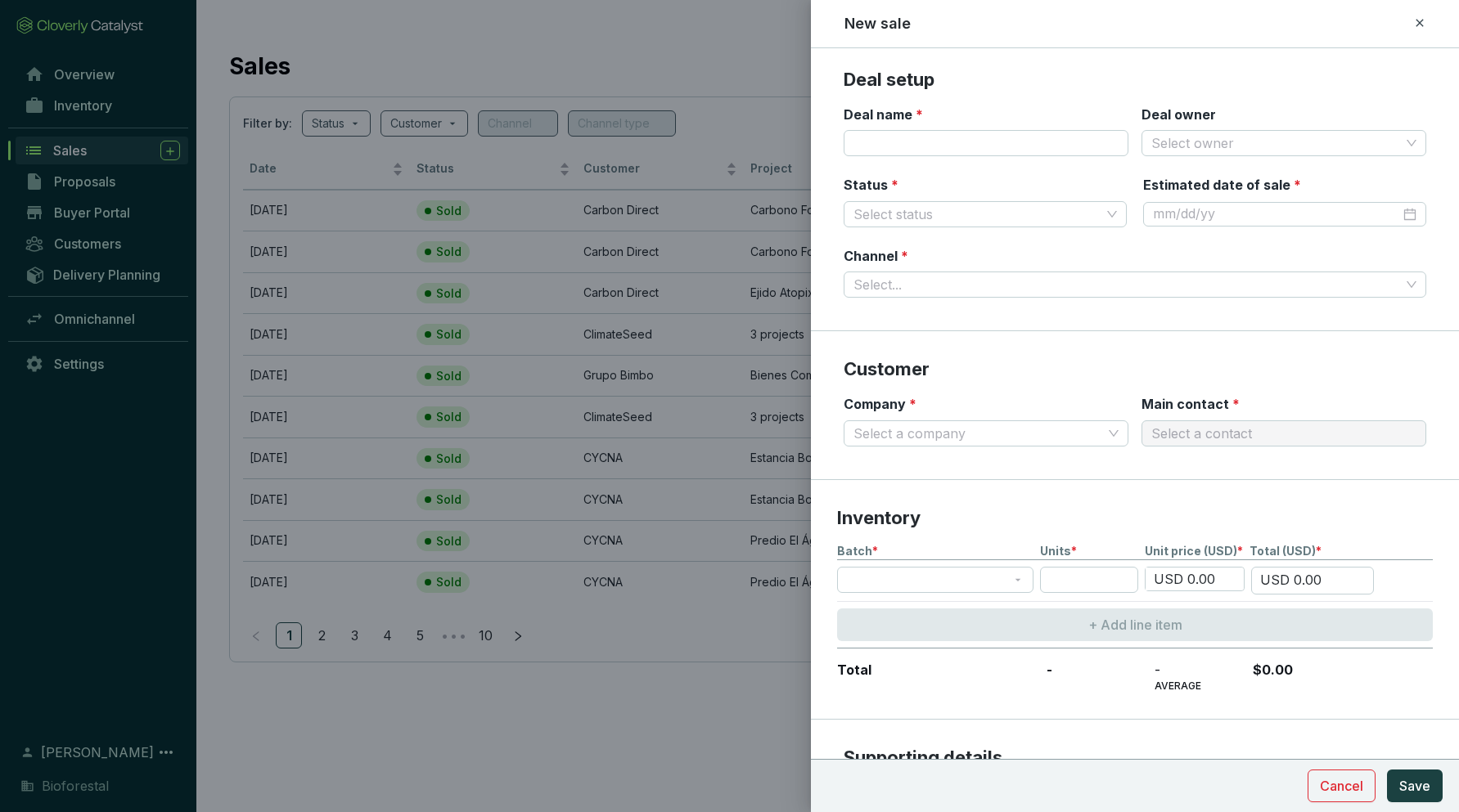
click at [1165, 23] on icon at bounding box center [1420, 23] width 8 height 8
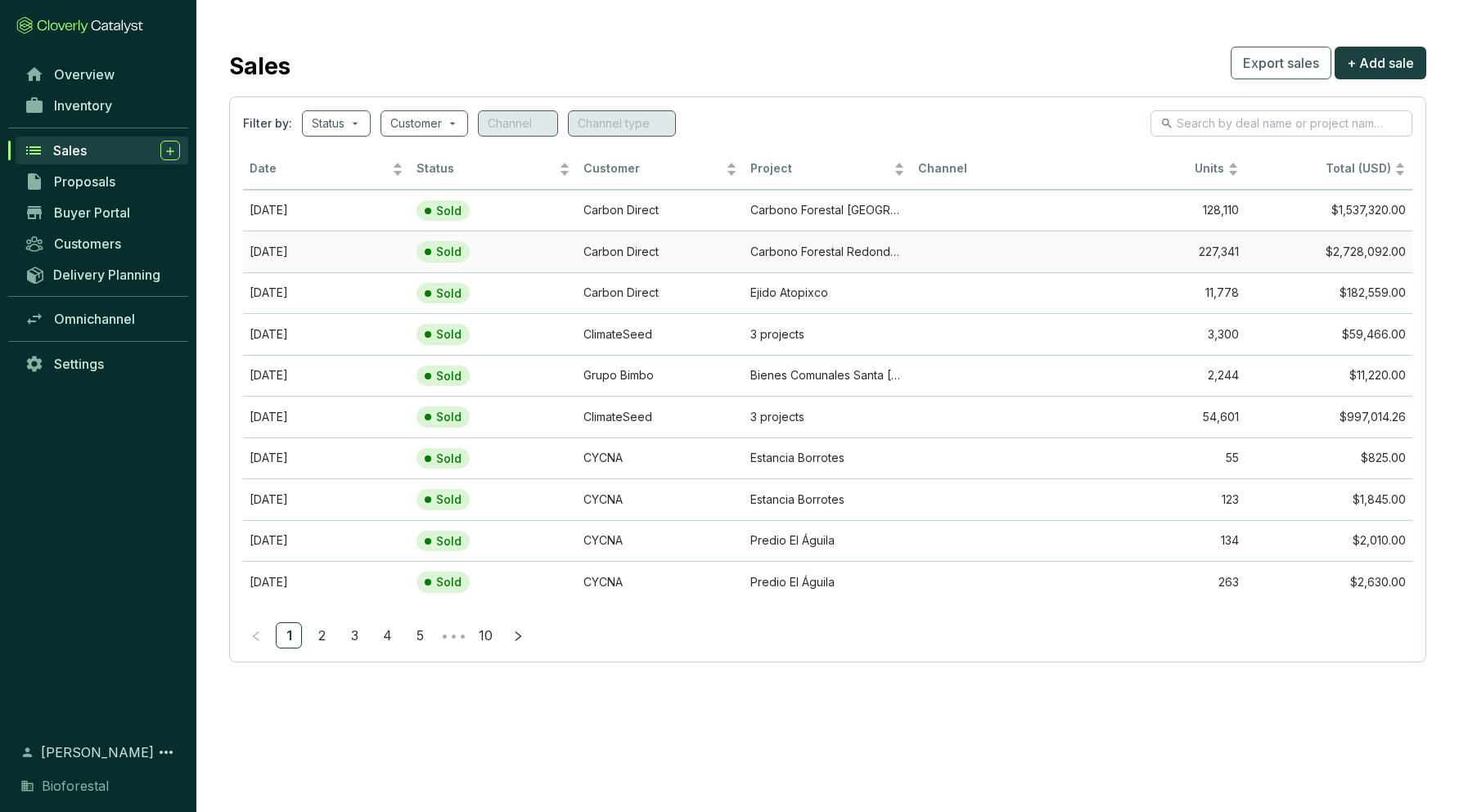
click at [794, 253] on td "Carbono Forestal Redondeados" at bounding box center [827, 251] width 166 height 41
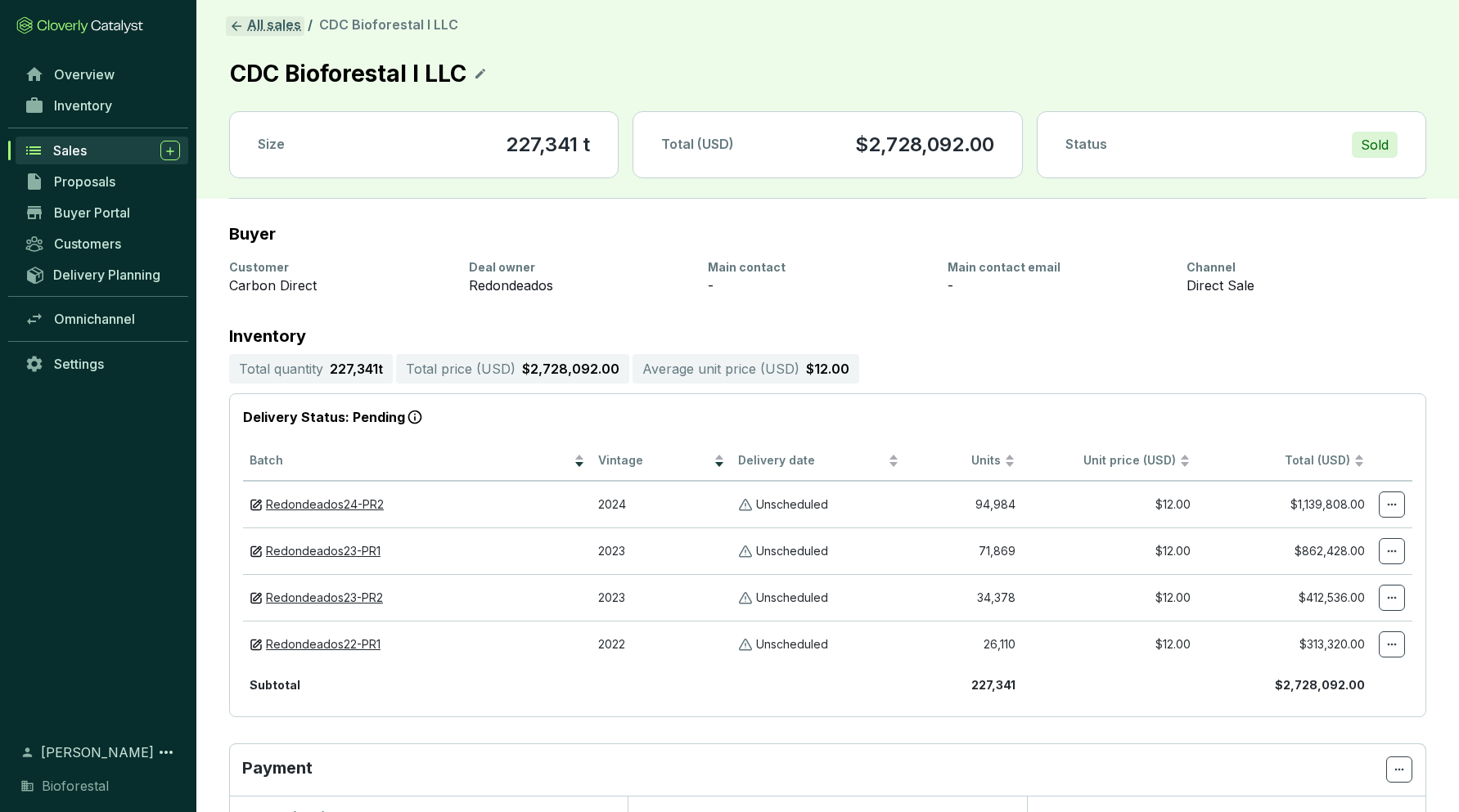
click at [239, 25] on icon at bounding box center [236, 26] width 14 height 14
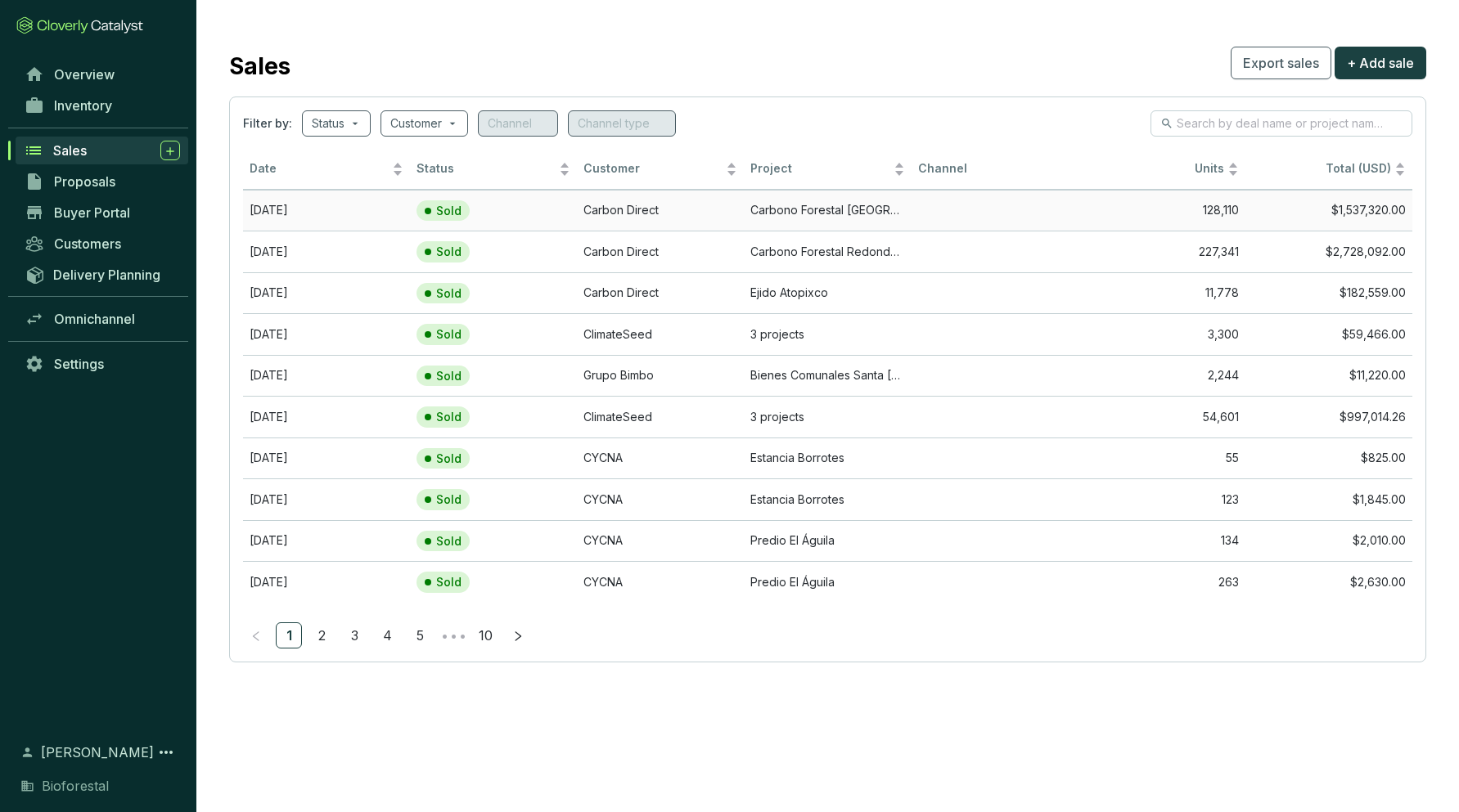
click at [828, 211] on td "Carbono Forestal [GEOGRAPHIC_DATA]" at bounding box center [827, 210] width 166 height 41
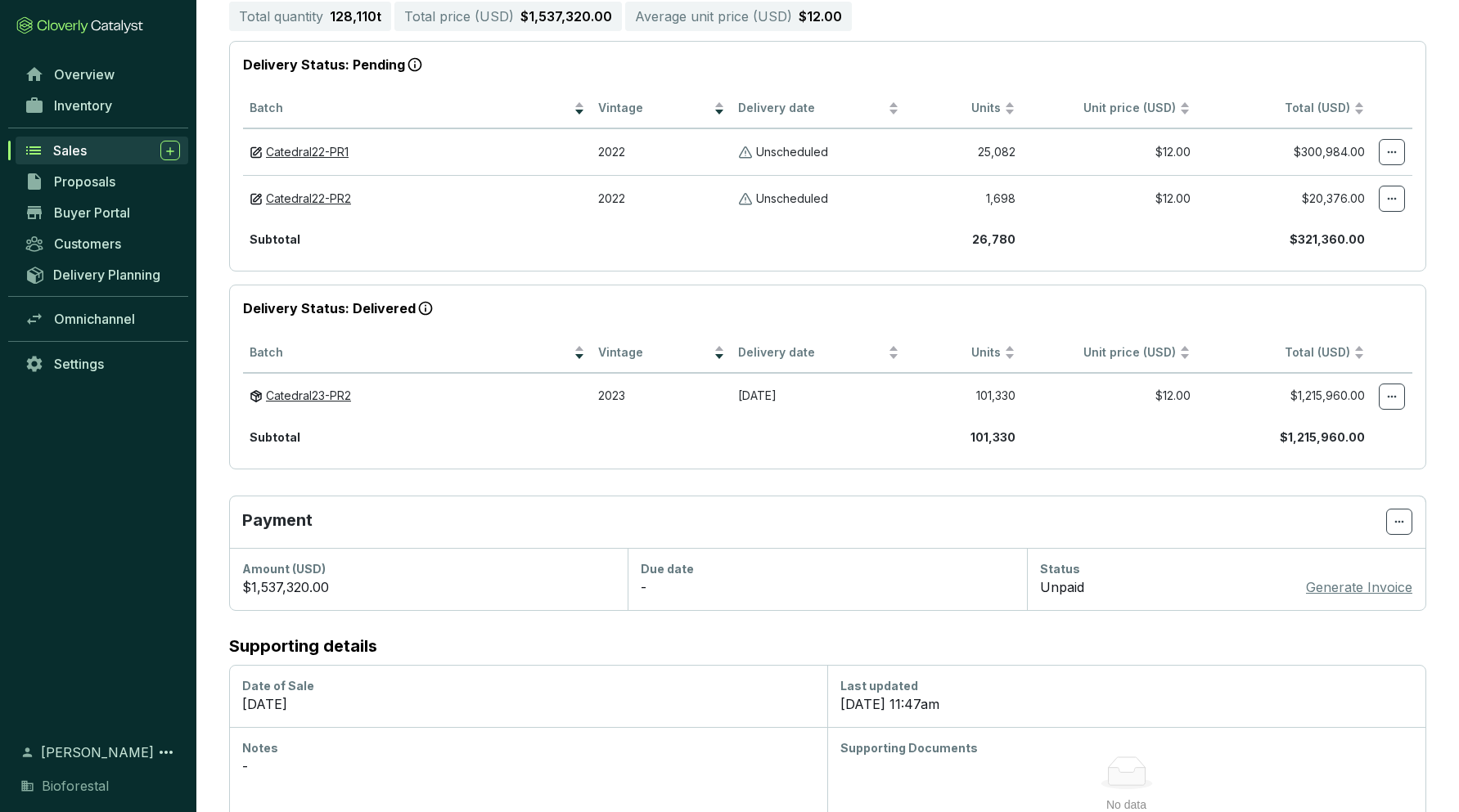
scroll to position [378, 0]
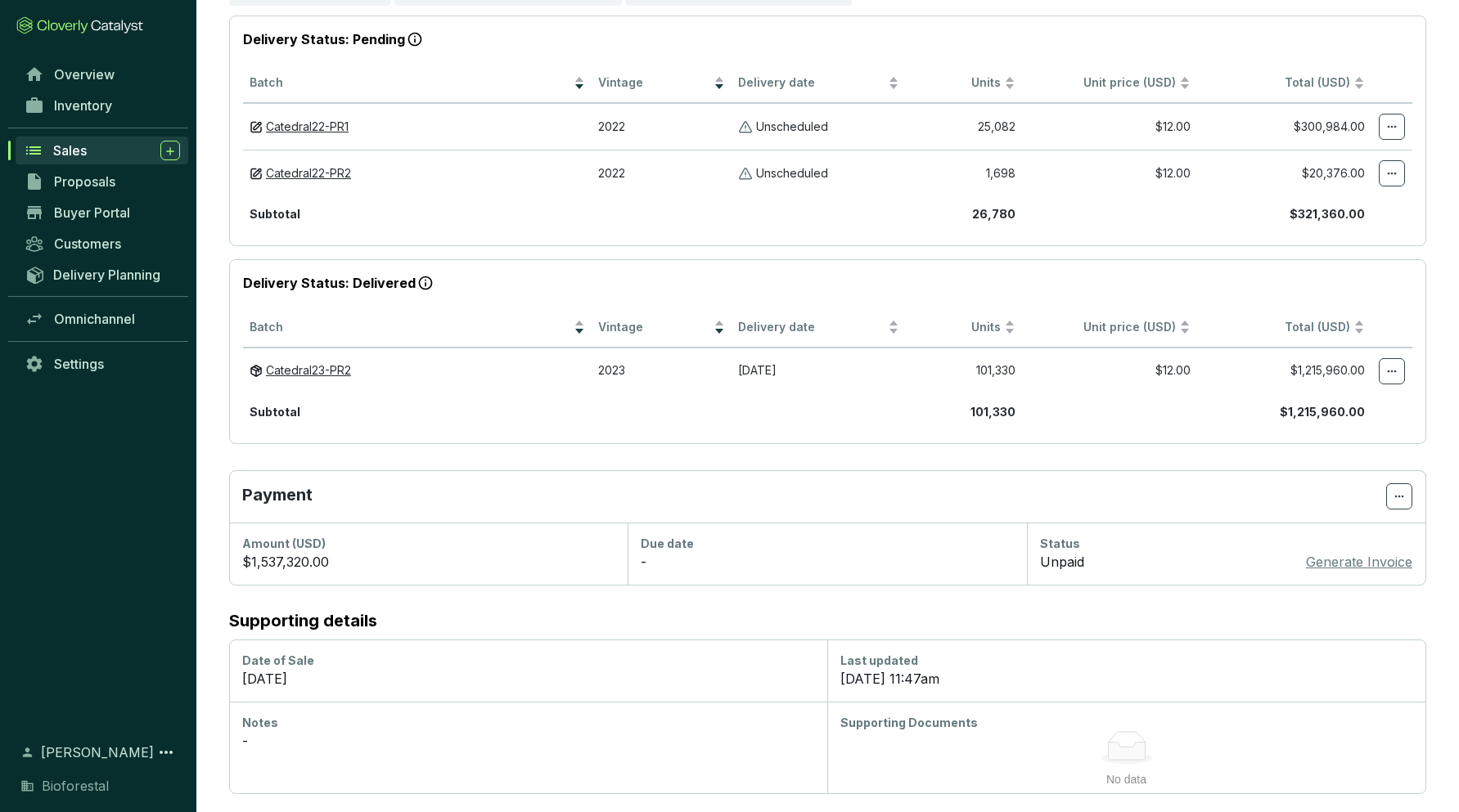
click at [1121, 746] on icon at bounding box center [1126, 751] width 37 height 17
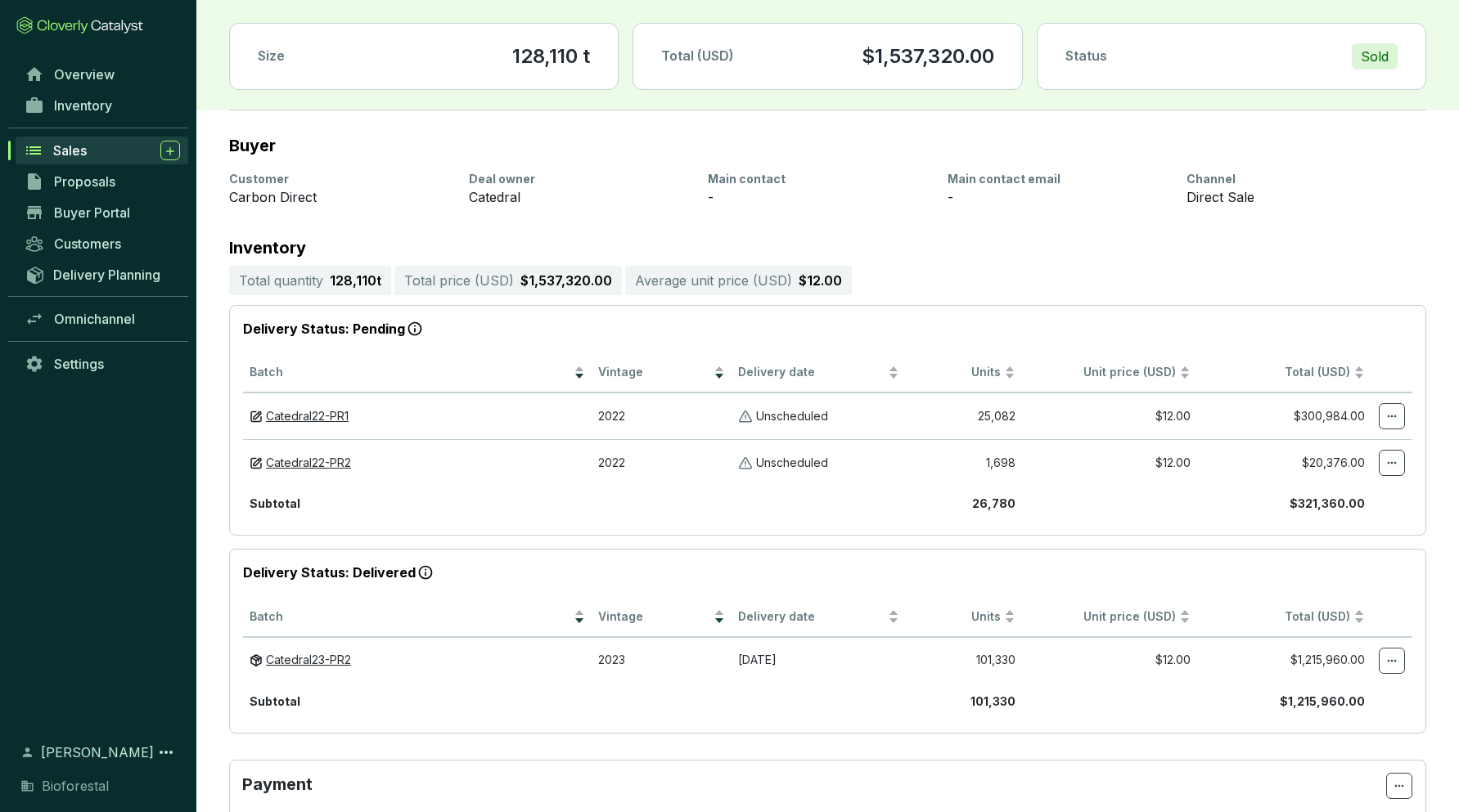
scroll to position [0, 0]
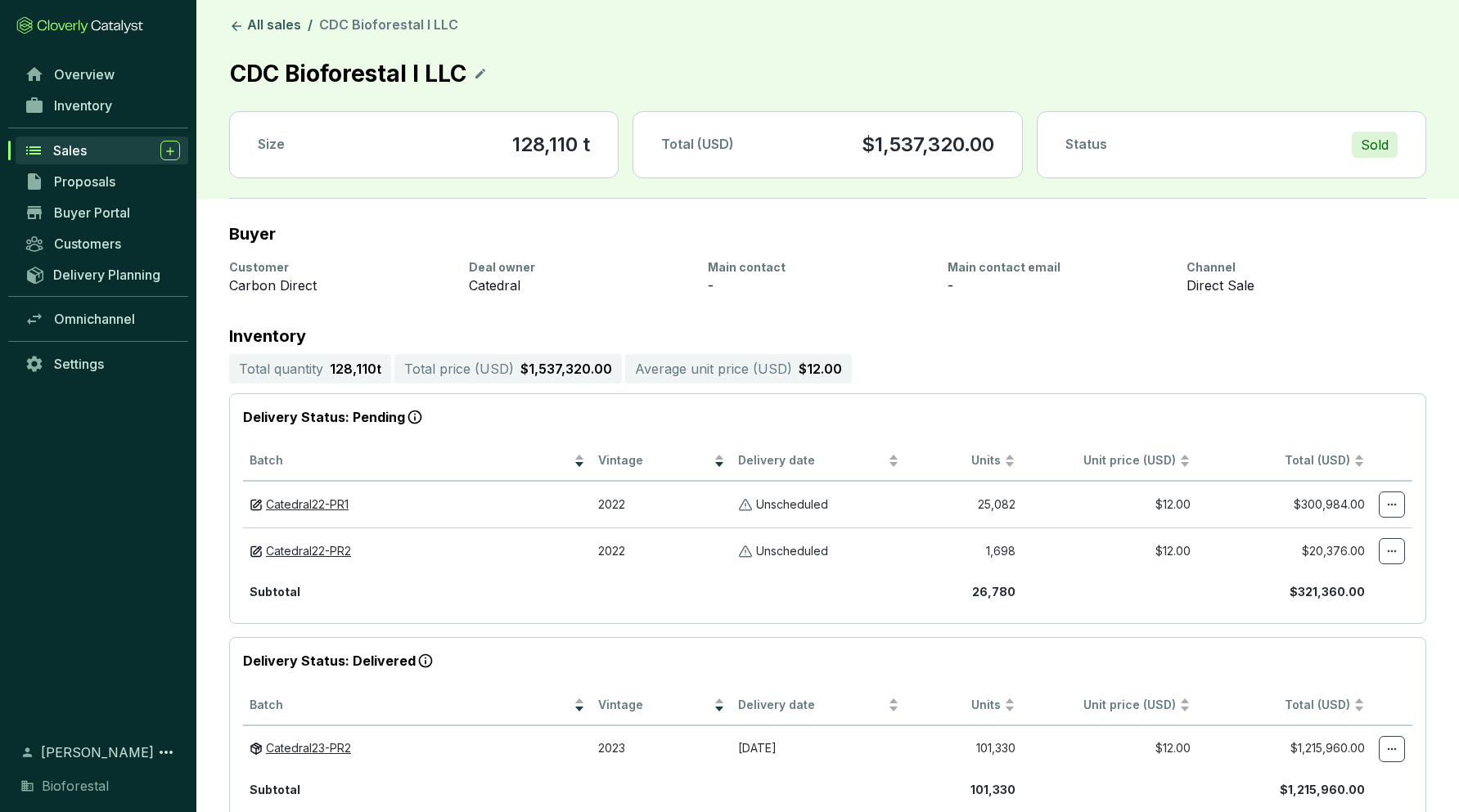
click at [485, 72] on icon at bounding box center [480, 73] width 13 height 19
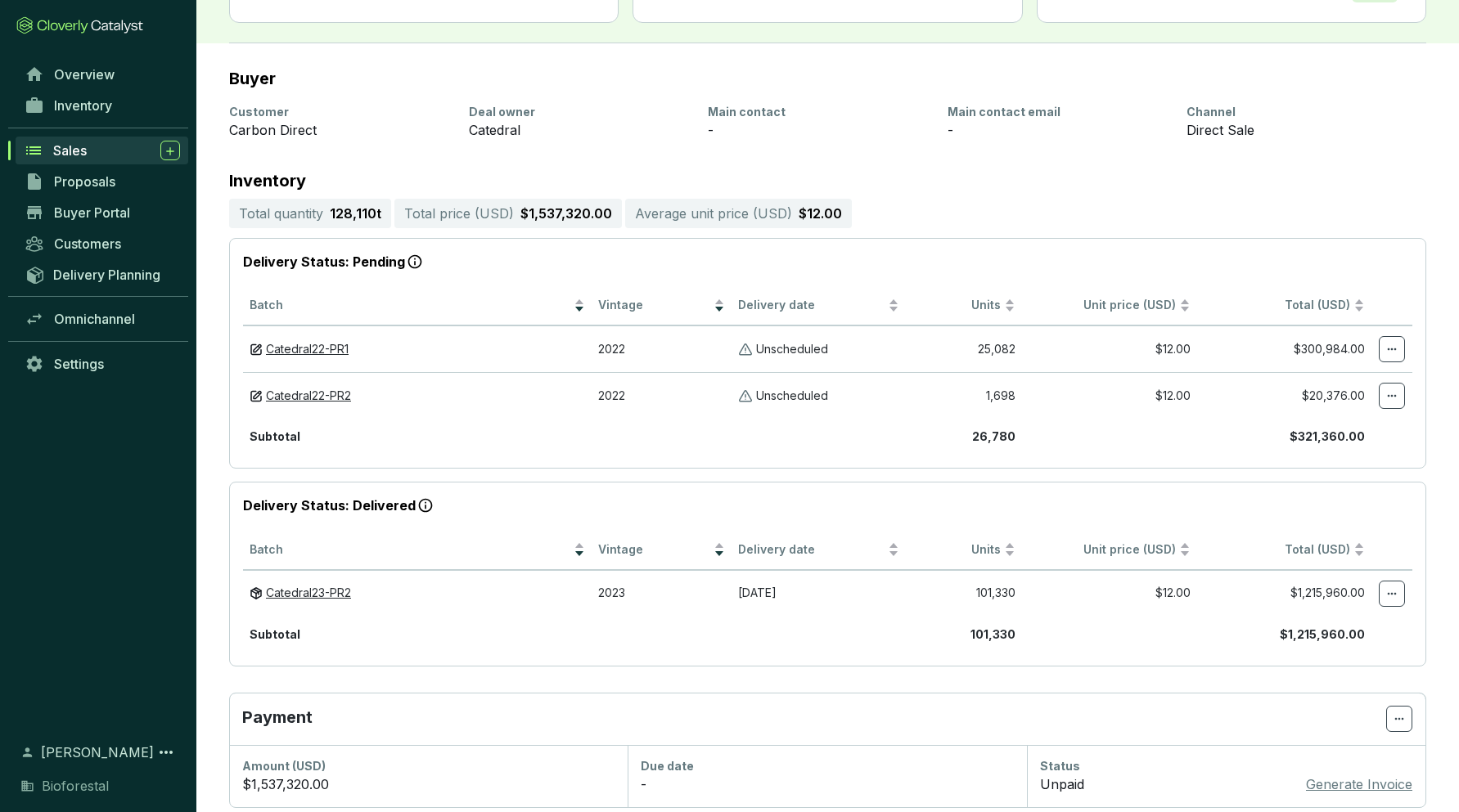
scroll to position [378, 0]
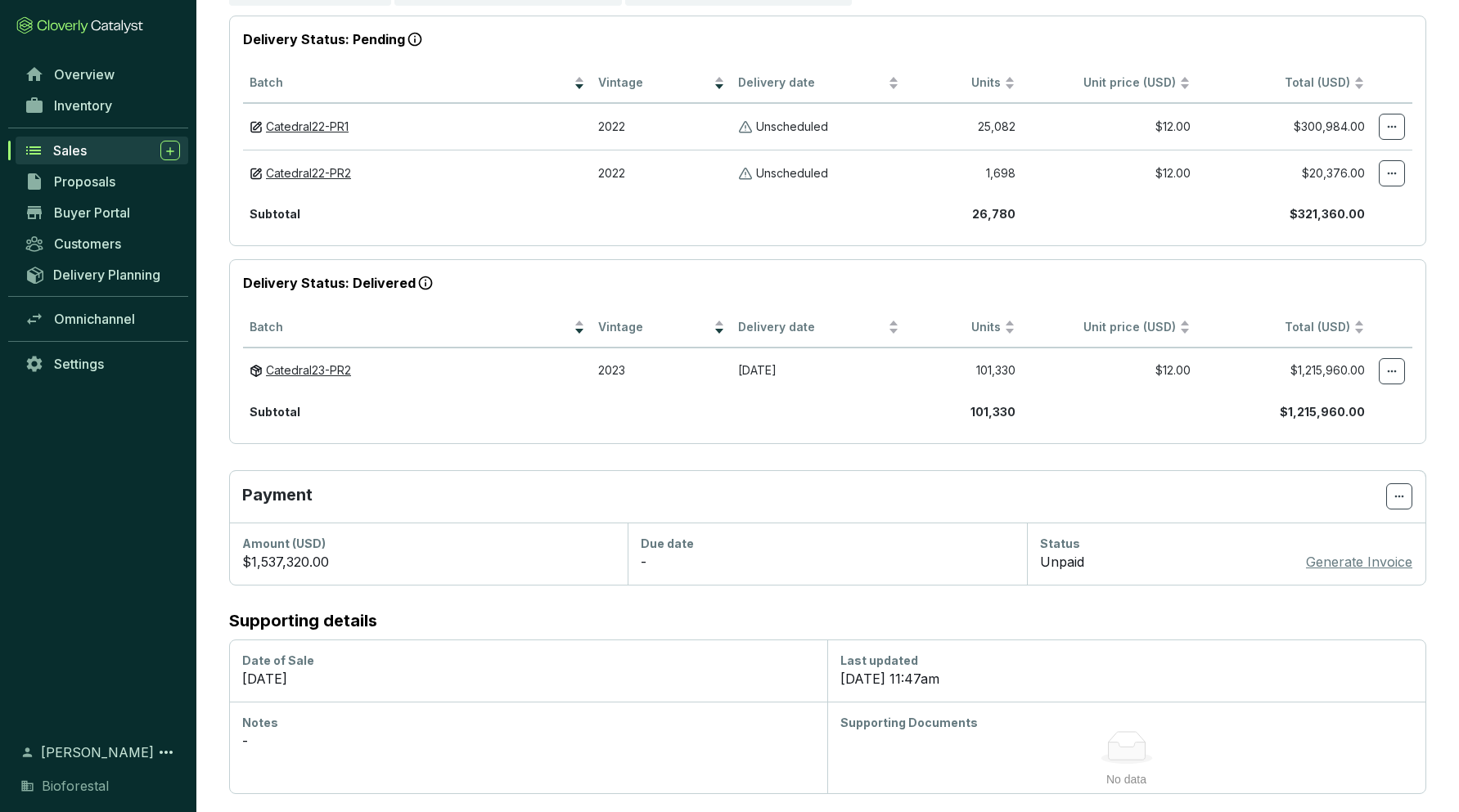
click at [1130, 756] on icon at bounding box center [1126, 751] width 37 height 17
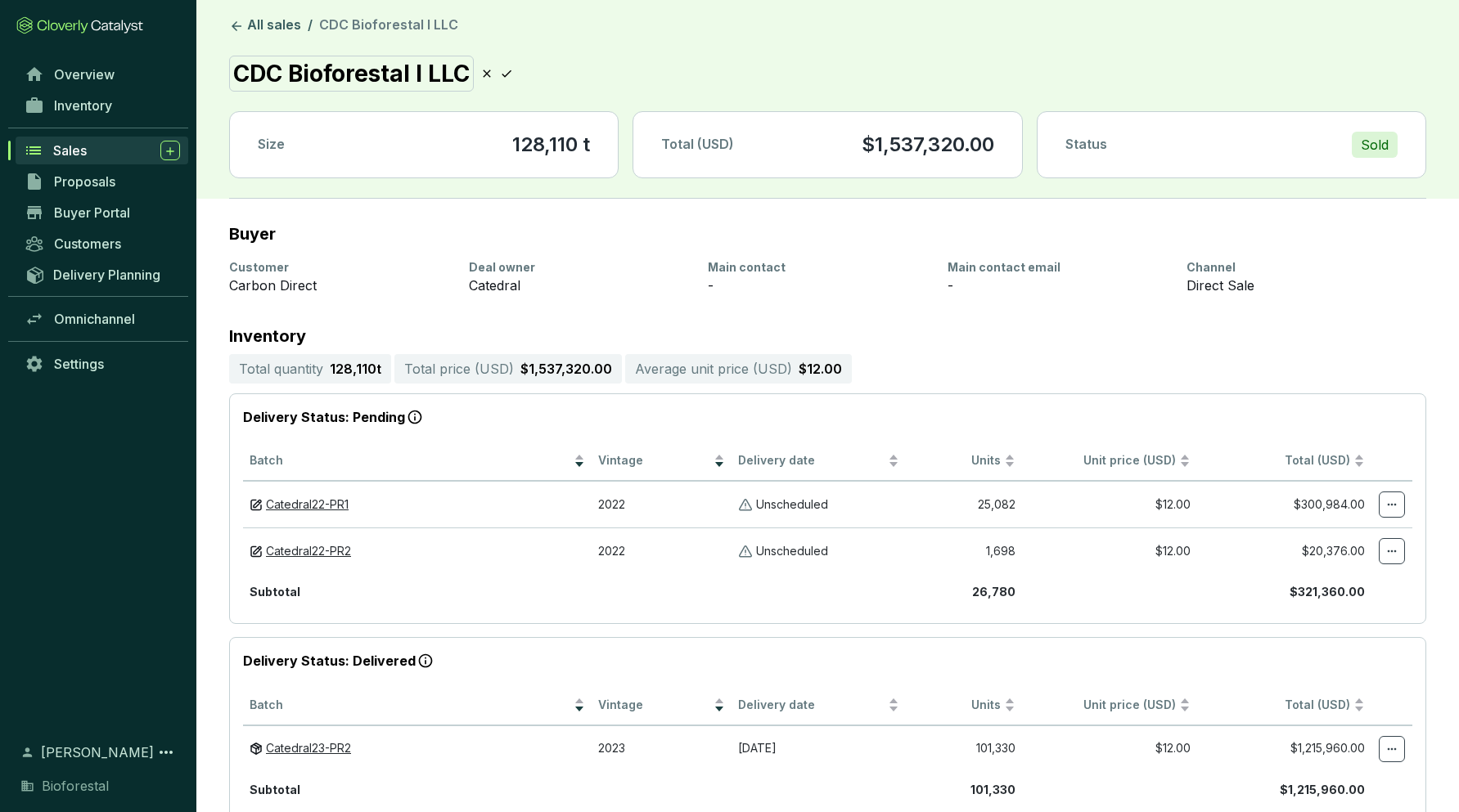
scroll to position [12, 0]
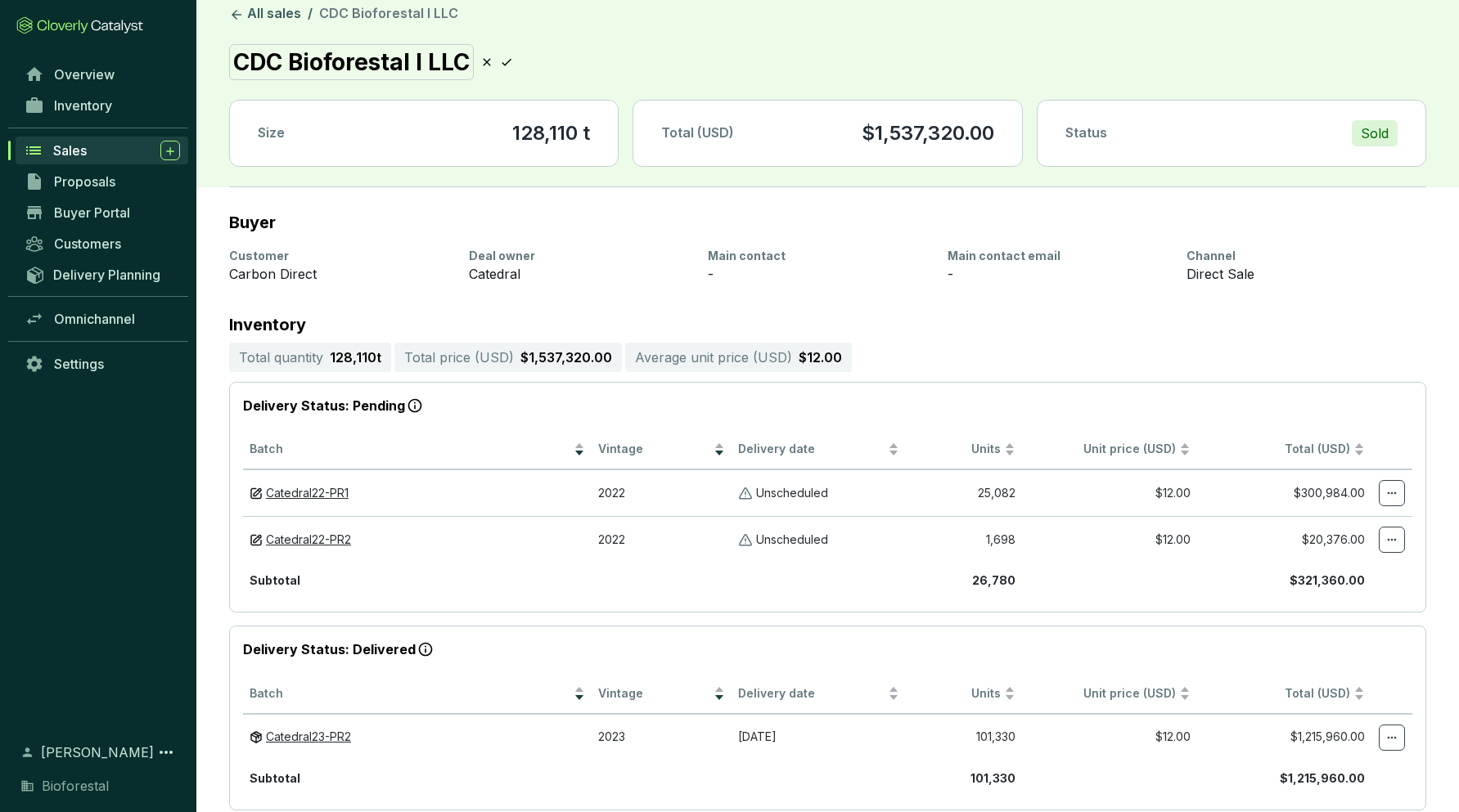
click at [509, 60] on icon at bounding box center [506, 62] width 13 height 19
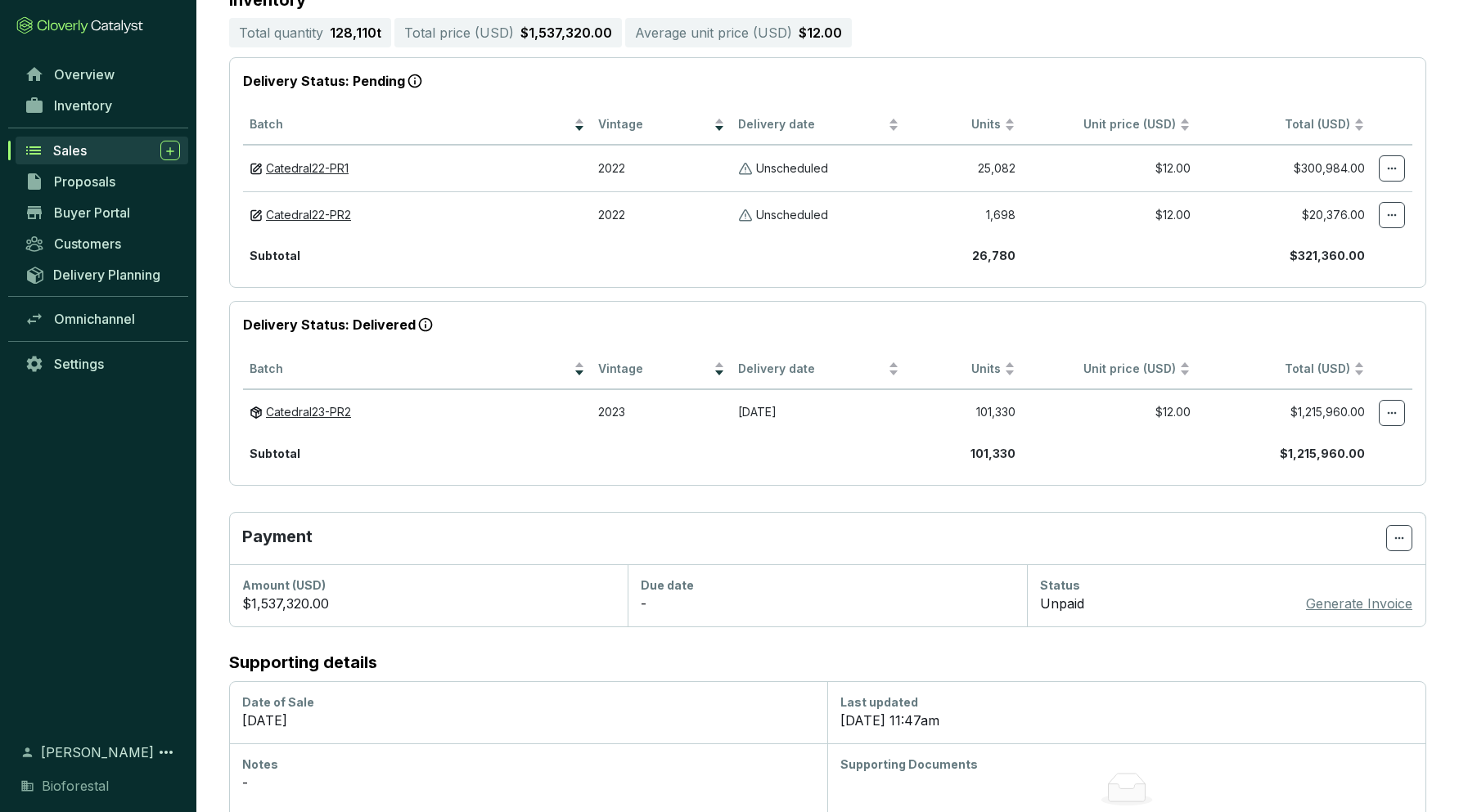
scroll to position [338, 0]
click at [1165, 163] on icon at bounding box center [1392, 166] width 13 height 19
click at [75, 112] on span "Inventory" at bounding box center [83, 105] width 58 height 16
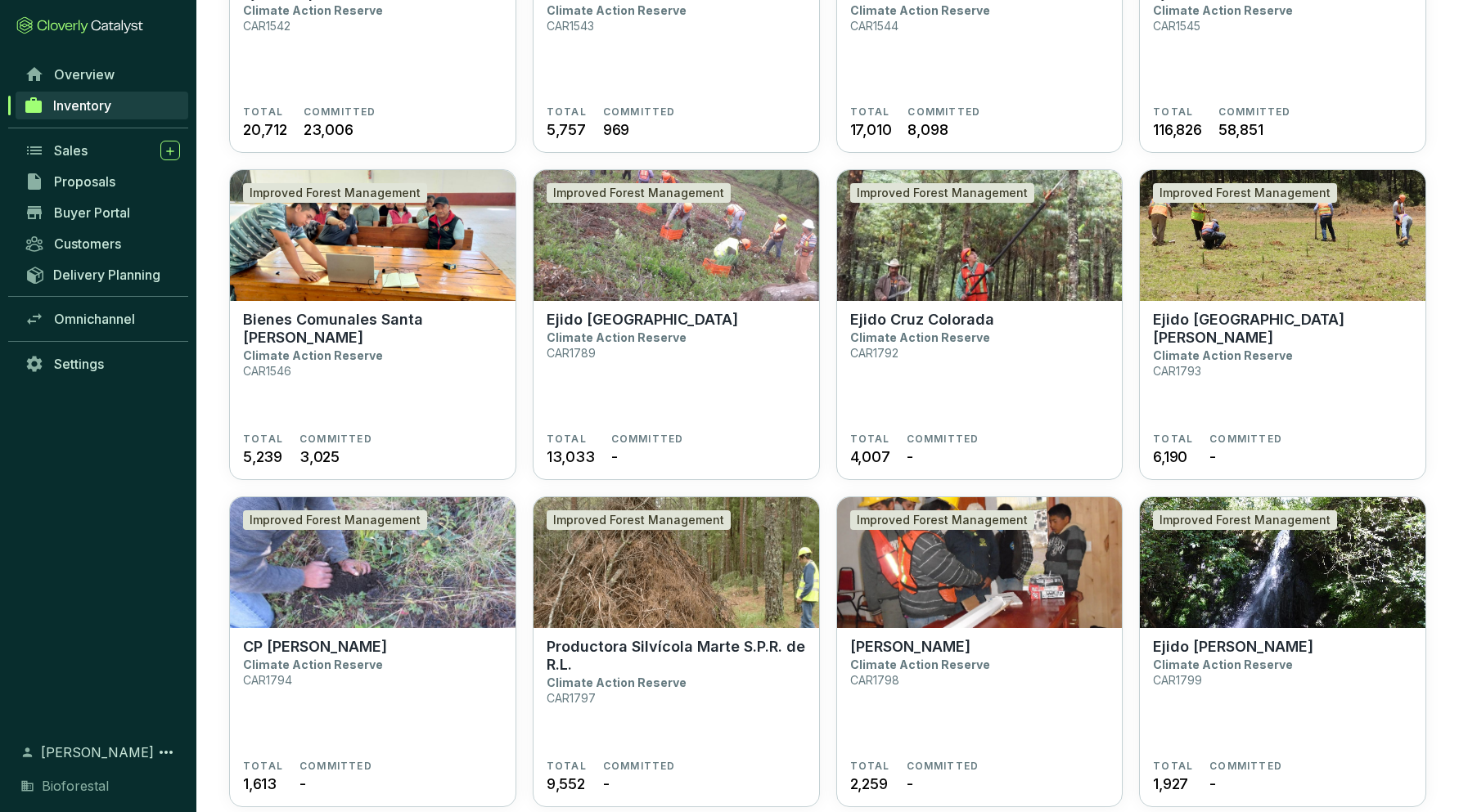
scroll to position [968, 0]
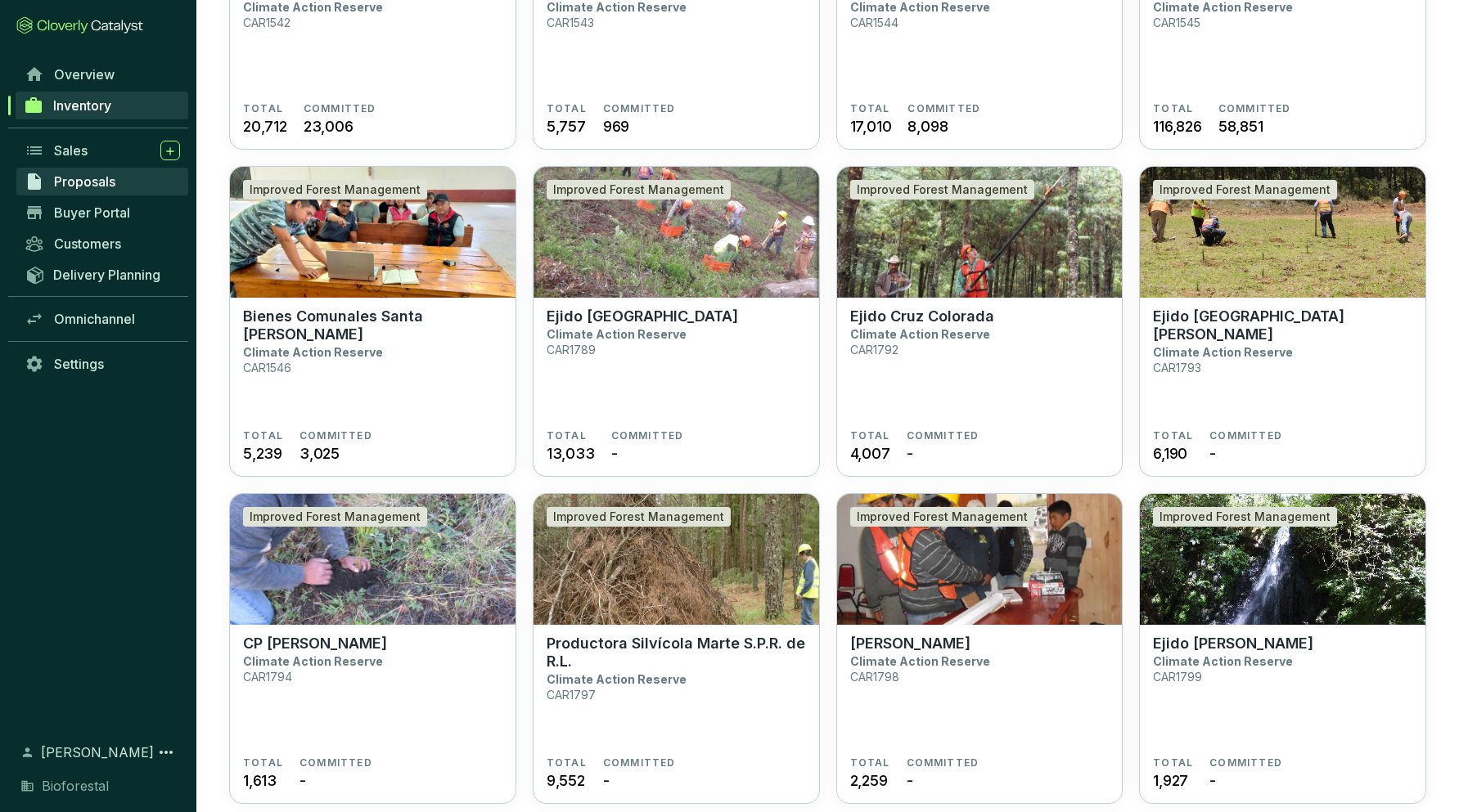
click at [81, 172] on link "Proposals" at bounding box center [102, 181] width 172 height 28
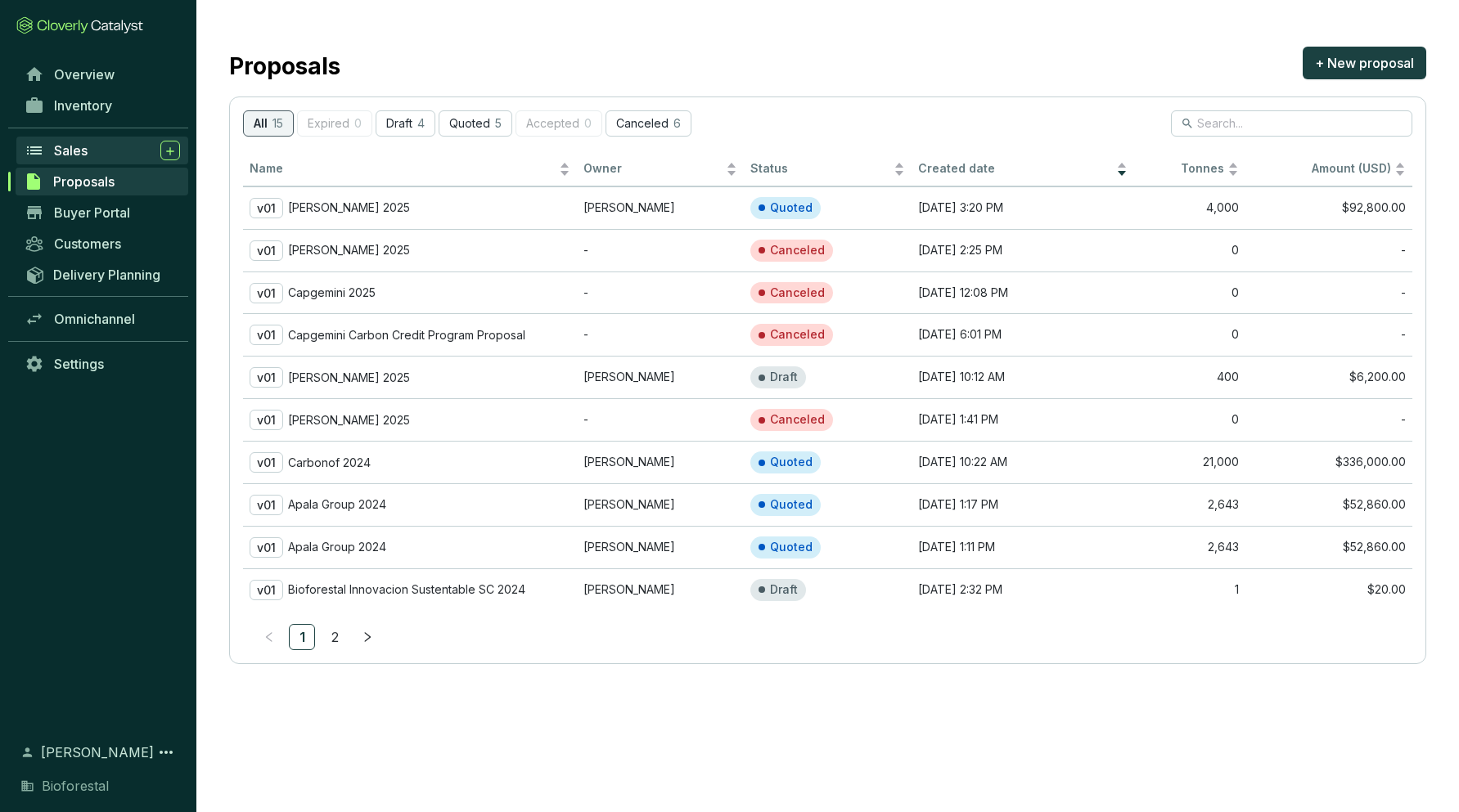
click at [78, 162] on link "Sales" at bounding box center [102, 150] width 172 height 28
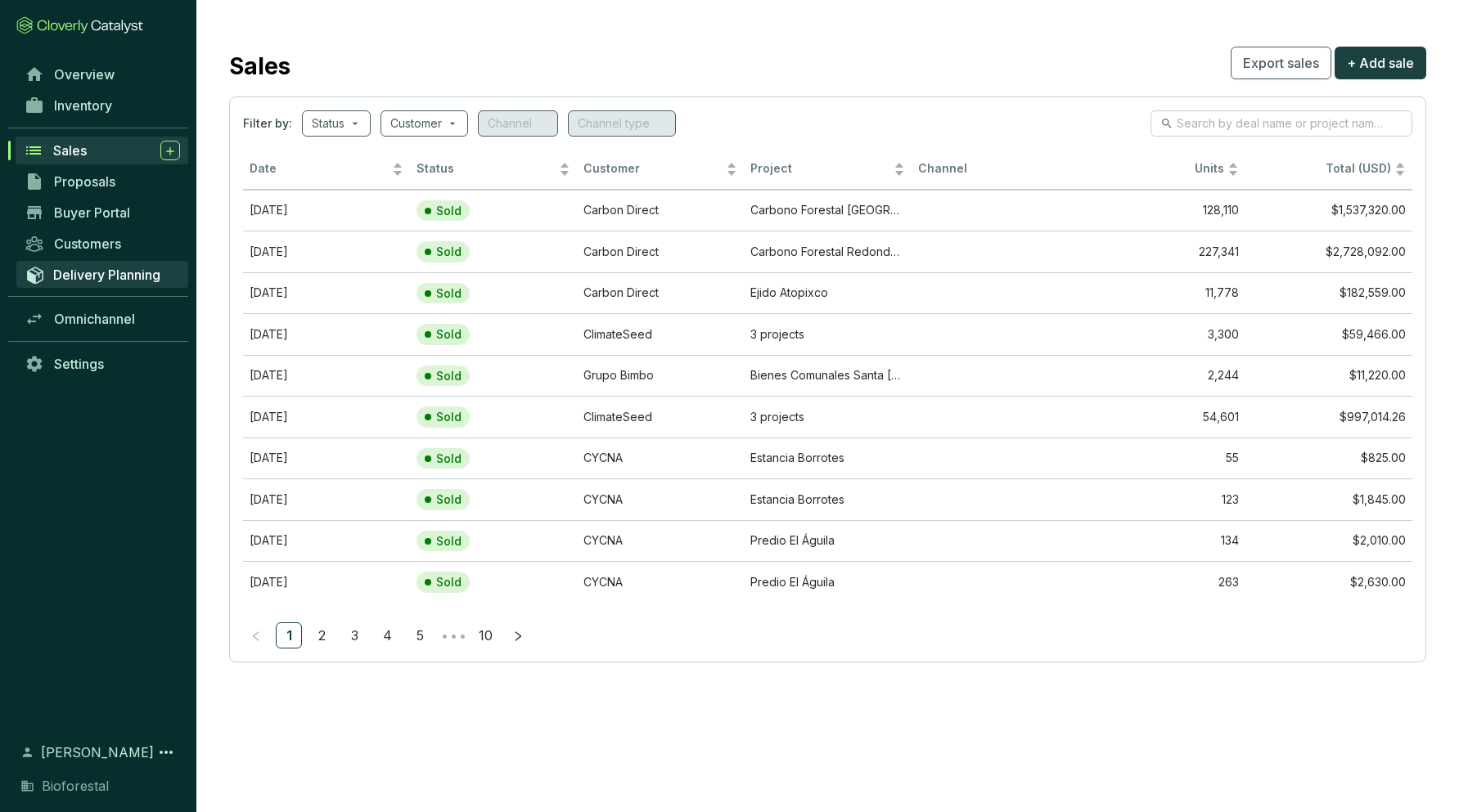
click at [73, 264] on link "Delivery Planning" at bounding box center [102, 274] width 172 height 27
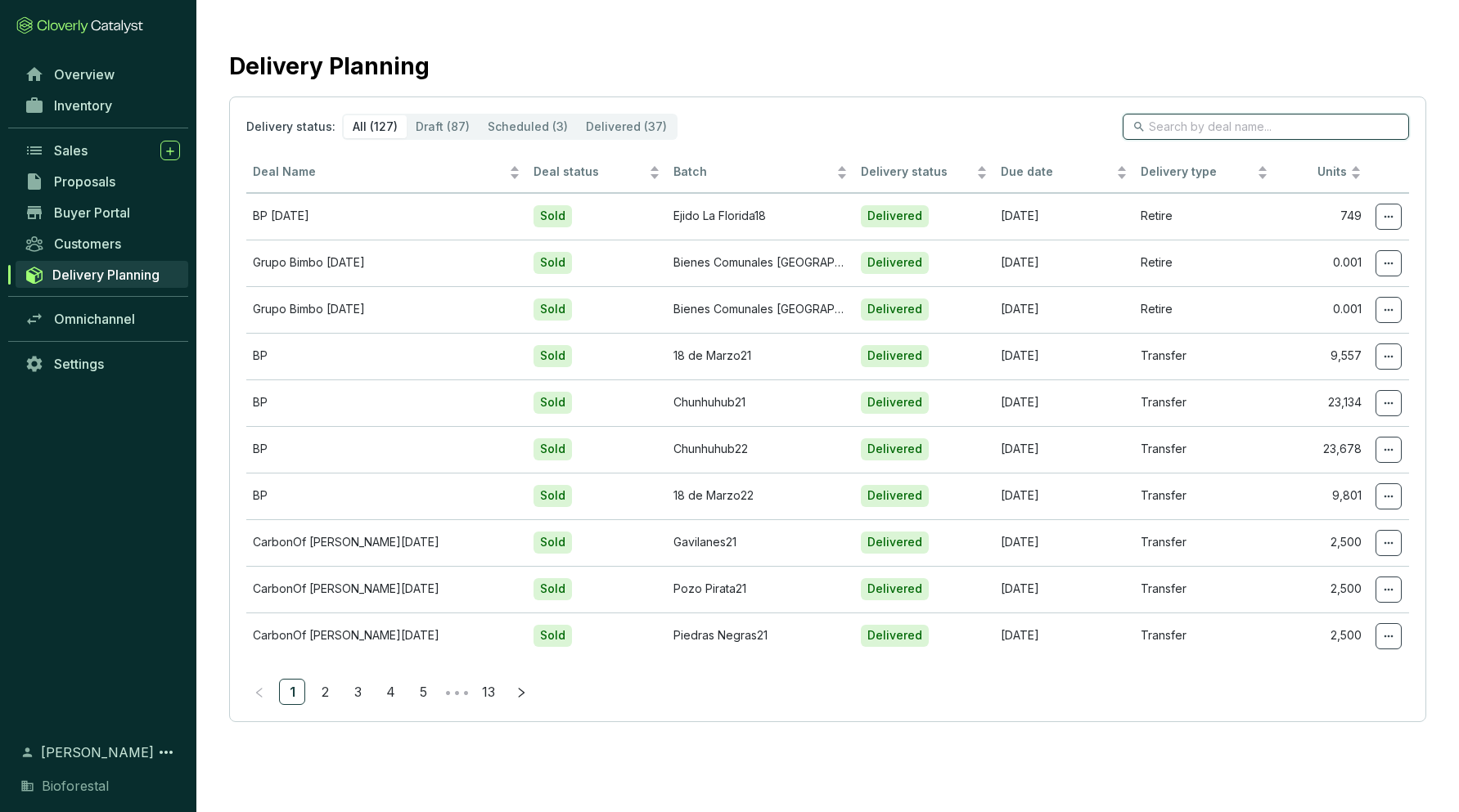
click at [1165, 130] on input "search" at bounding box center [1266, 126] width 236 height 18
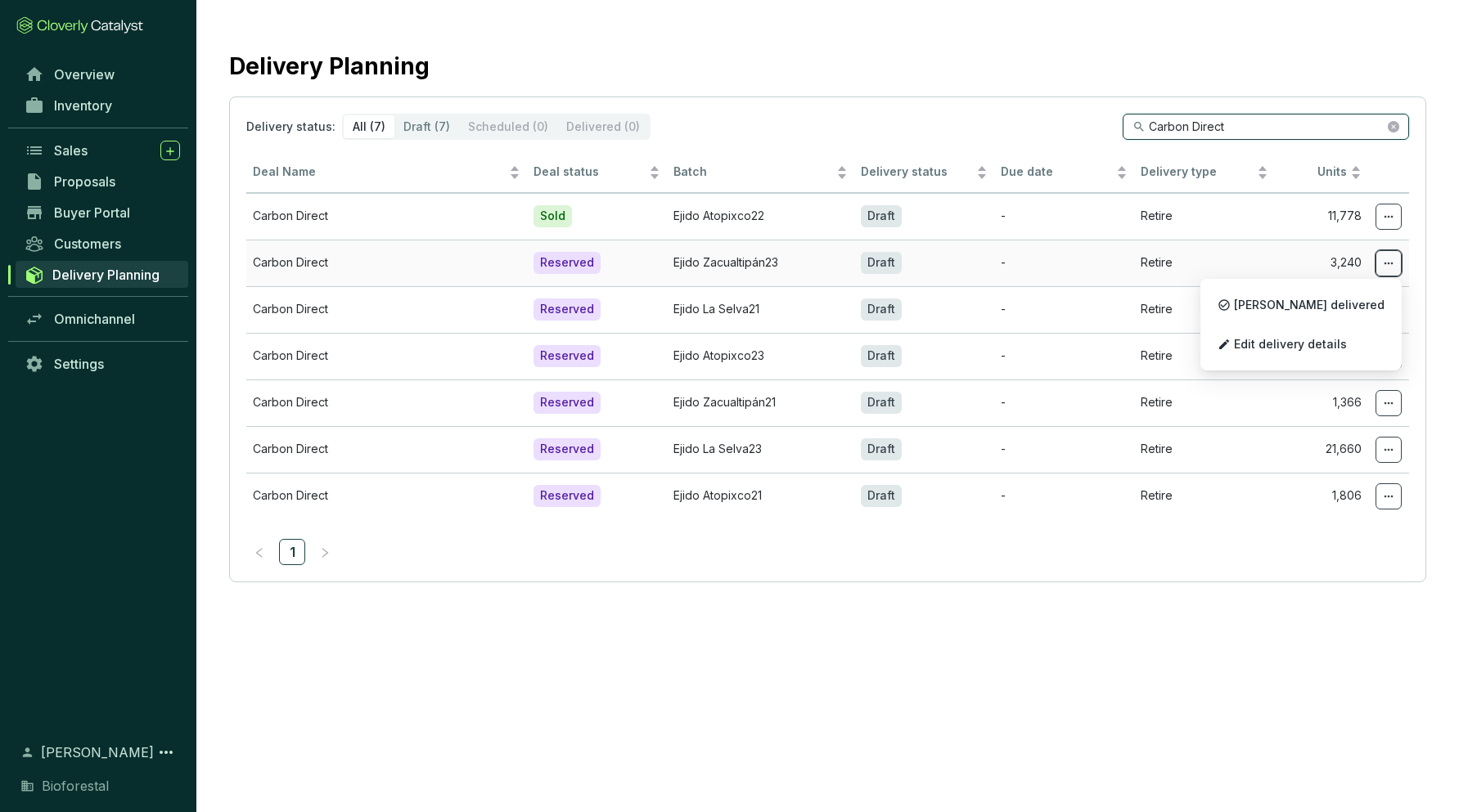
type input "Carbon Direct"
click at [1165, 264] on icon at bounding box center [1389, 264] width 13 height 19
click at [587, 269] on div "Reserved" at bounding box center [567, 263] width 67 height 22
click at [581, 265] on div "Reserved" at bounding box center [567, 263] width 67 height 22
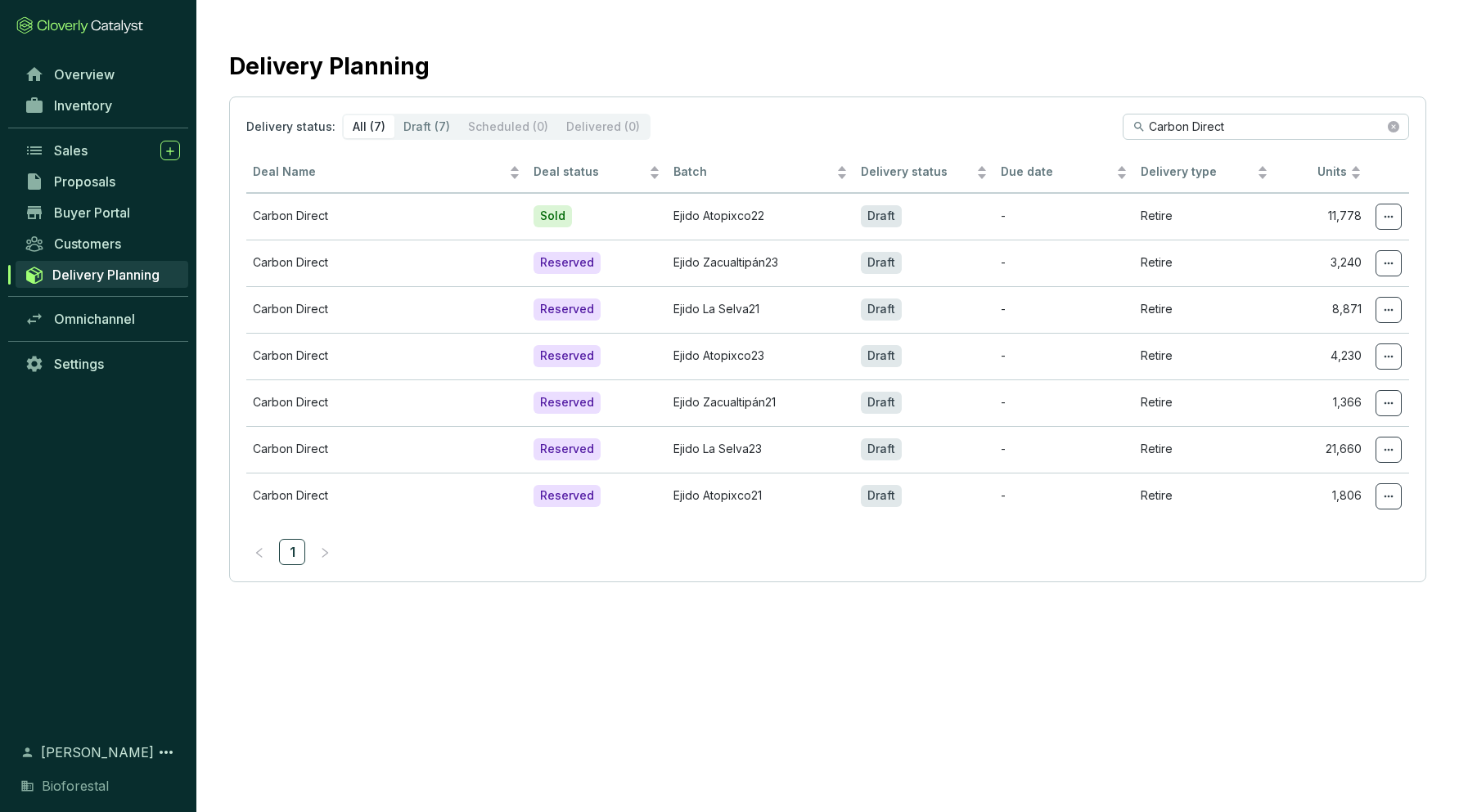
click at [712, 716] on section "Delivery Planning Delivery status: All (7) Draft (7) Scheduled (0) Delivered (0…" at bounding box center [730, 406] width 1459 height 812
click at [1165, 270] on icon at bounding box center [1389, 264] width 13 height 19
click at [1165, 338] on span "Edit delivery details" at bounding box center [1290, 344] width 113 height 13
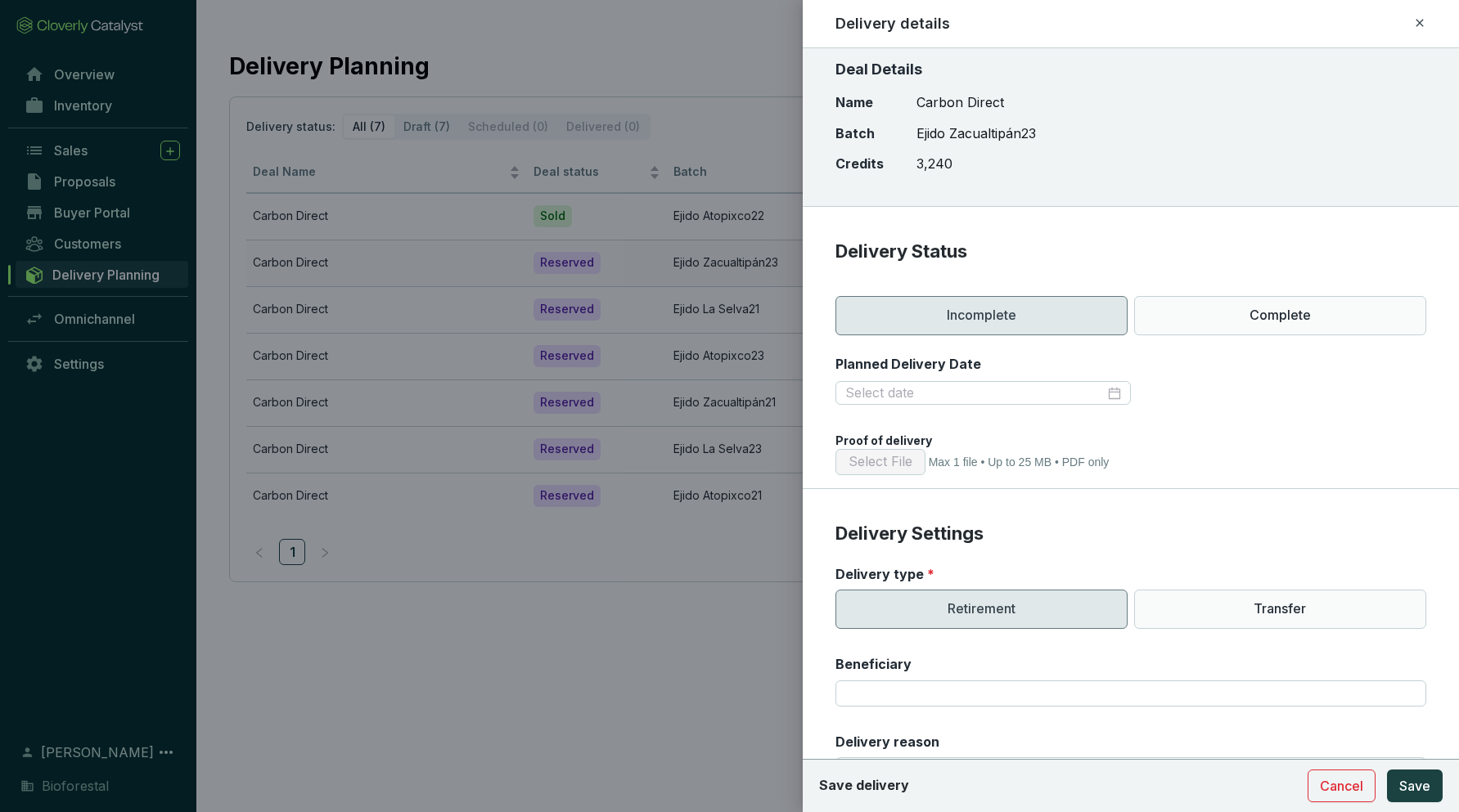
click at [1165, 25] on icon at bounding box center [1420, 23] width 13 height 19
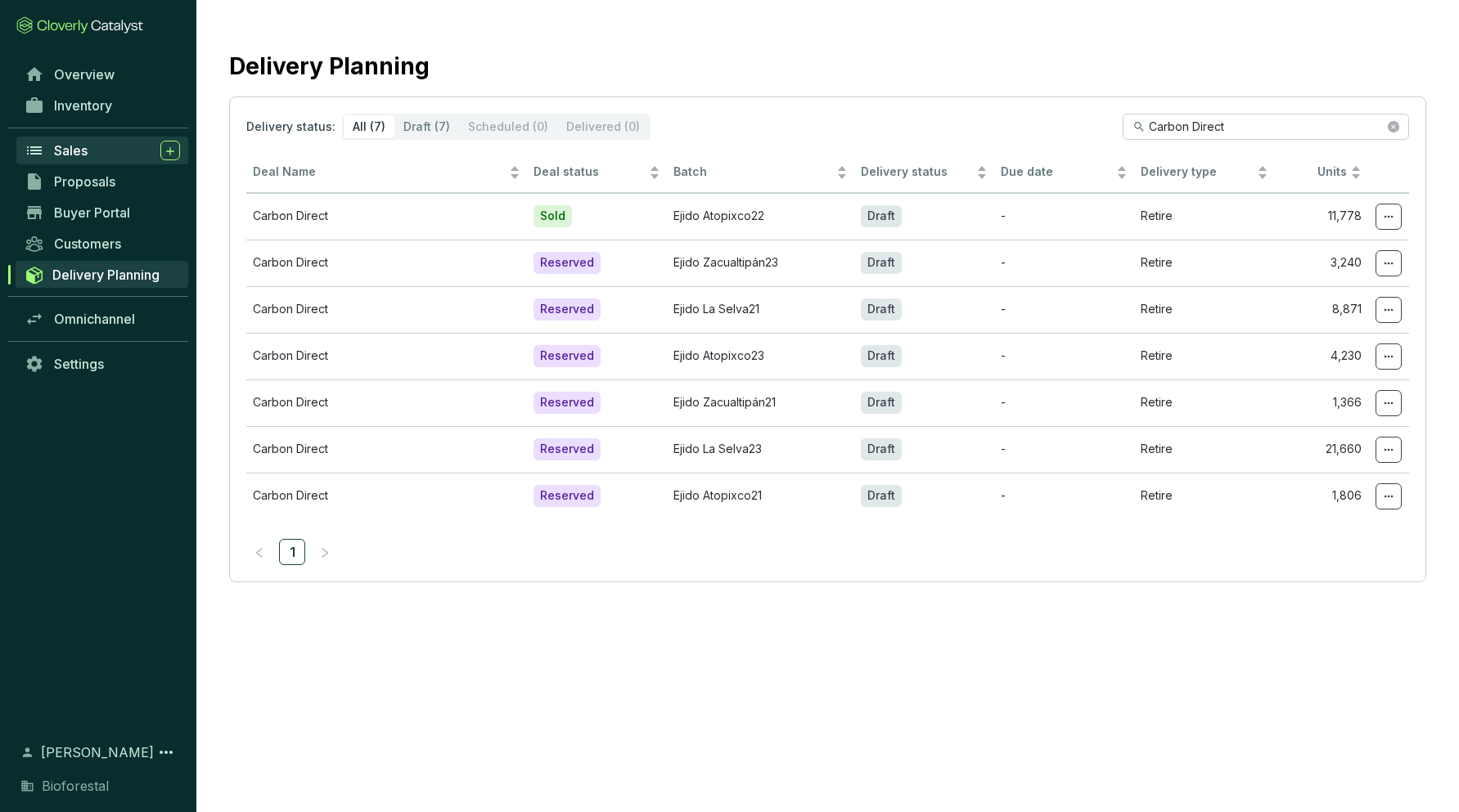
click at [74, 152] on span "Sales" at bounding box center [70, 150] width 34 height 16
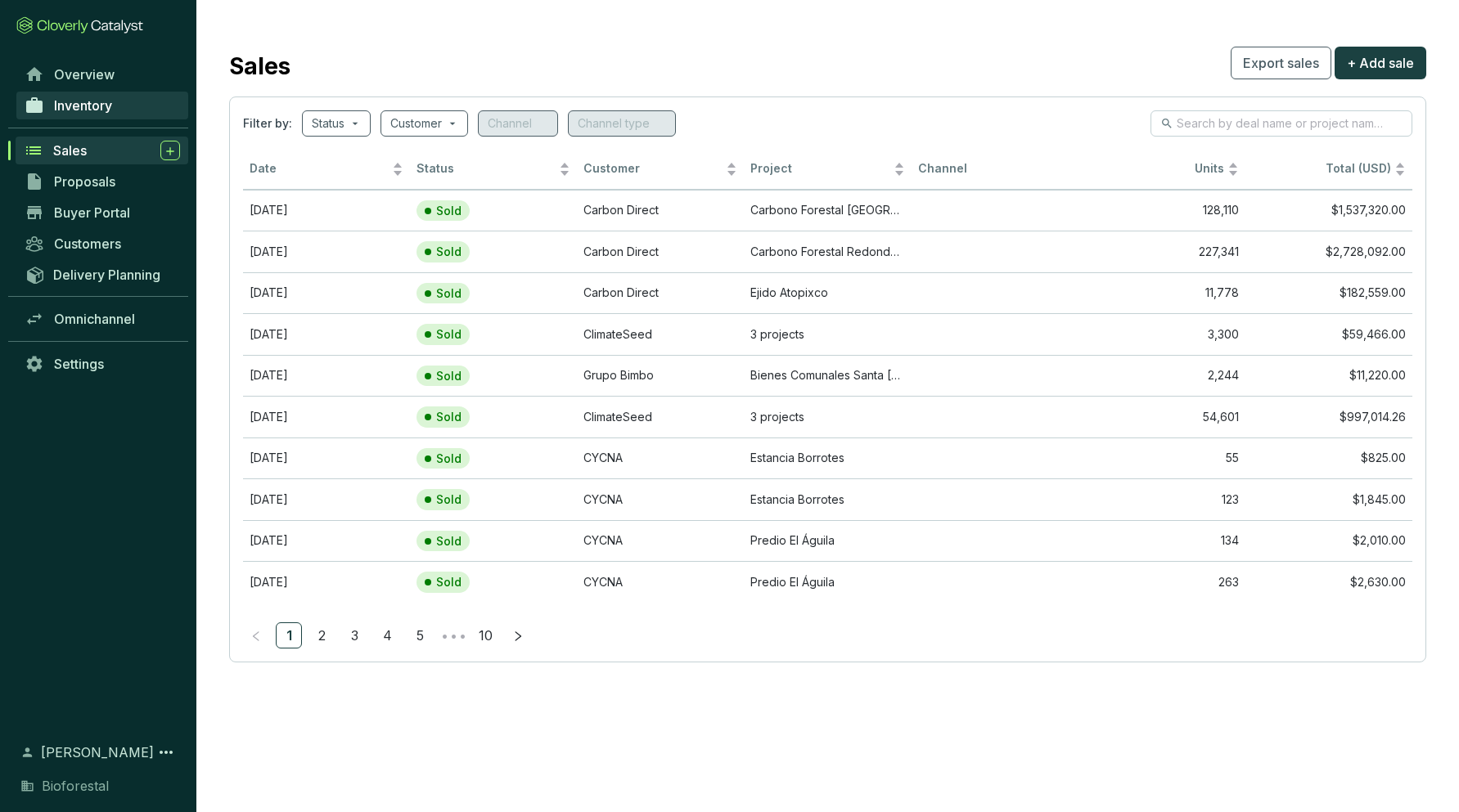
click at [96, 108] on span "Inventory" at bounding box center [83, 105] width 58 height 16
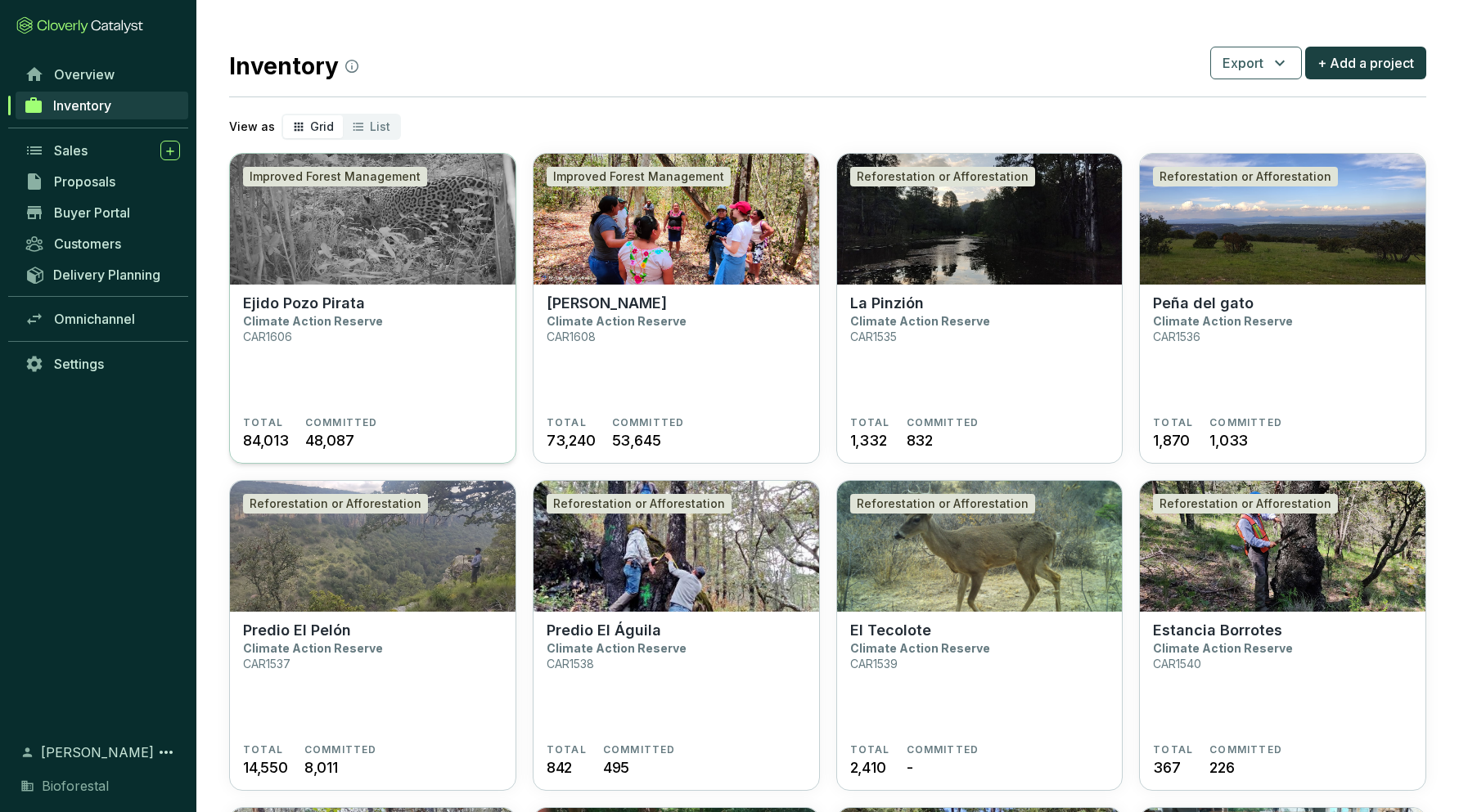
click at [343, 368] on section "Ejido Pozo Pirata Climate Action Reserve CAR1606" at bounding box center [371, 355] width 259 height 122
